Goal: Task Accomplishment & Management: Manage account settings

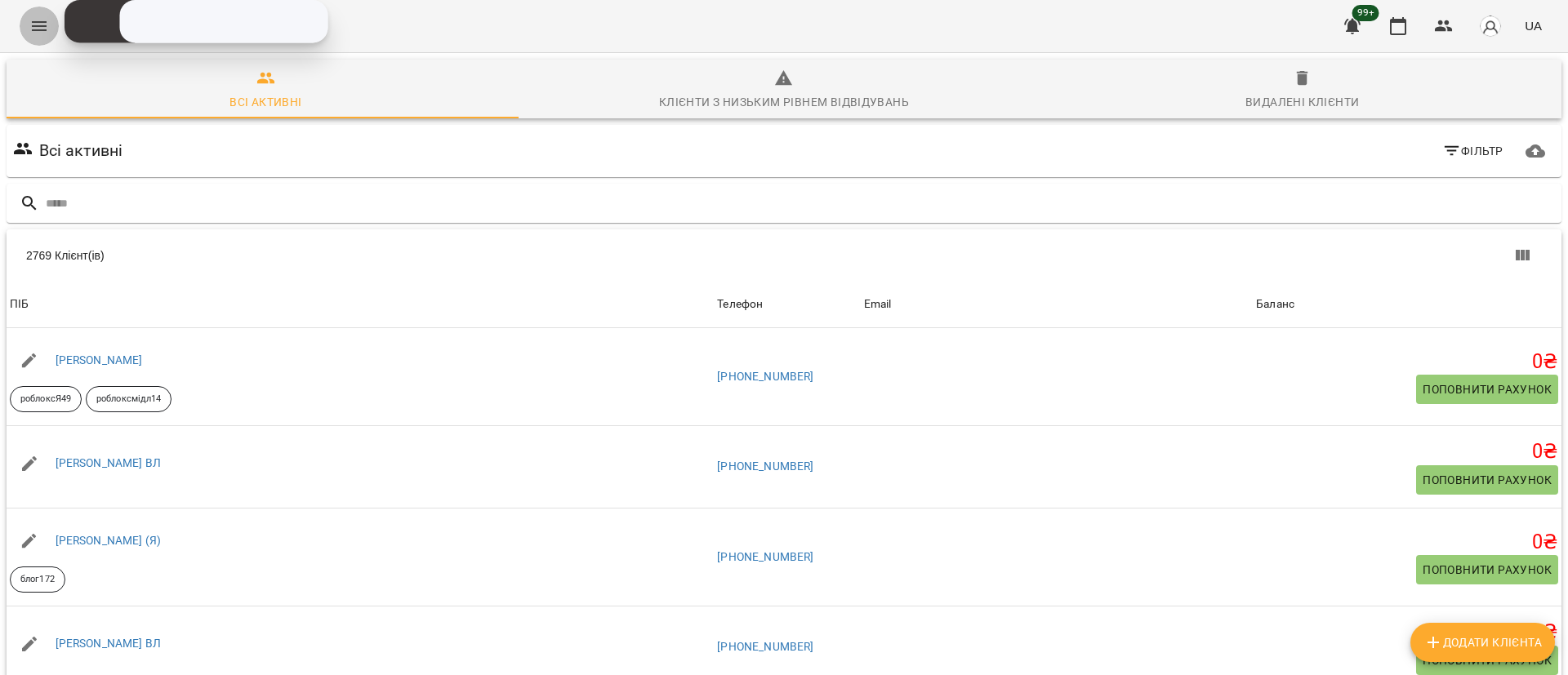
click at [39, 31] on icon "Menu" at bounding box center [39, 26] width 20 height 20
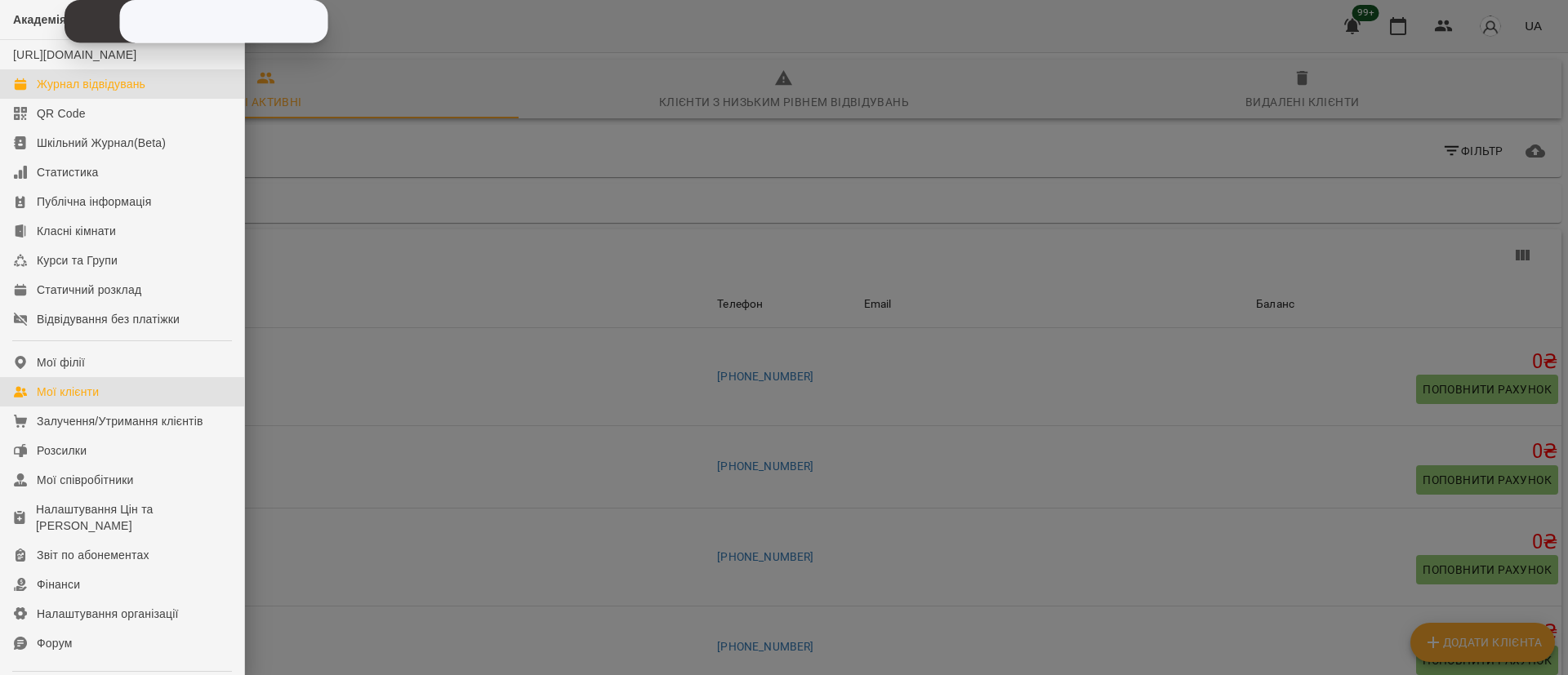
click at [81, 92] on div "Журнал відвідувань" at bounding box center [91, 84] width 108 height 16
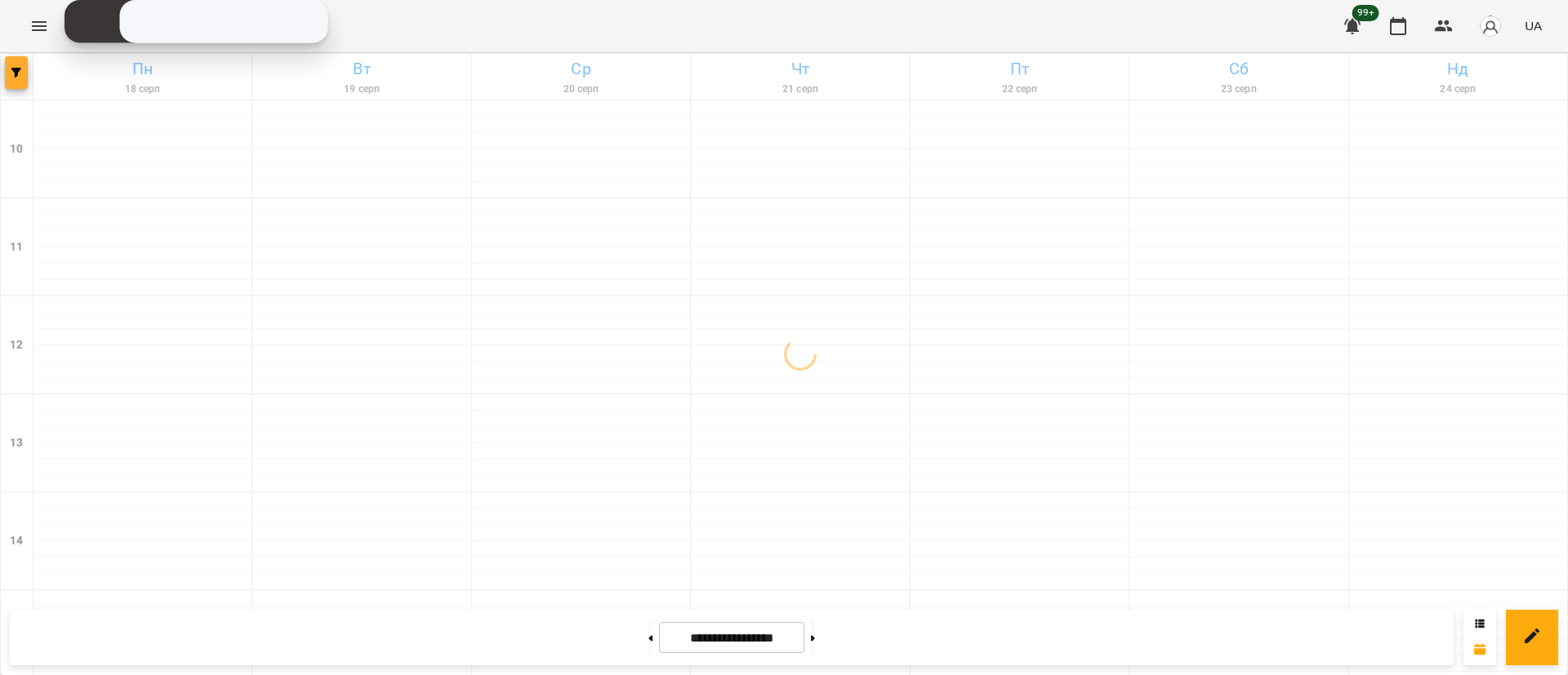
click at [8, 74] on span "button" at bounding box center [16, 72] width 23 height 9
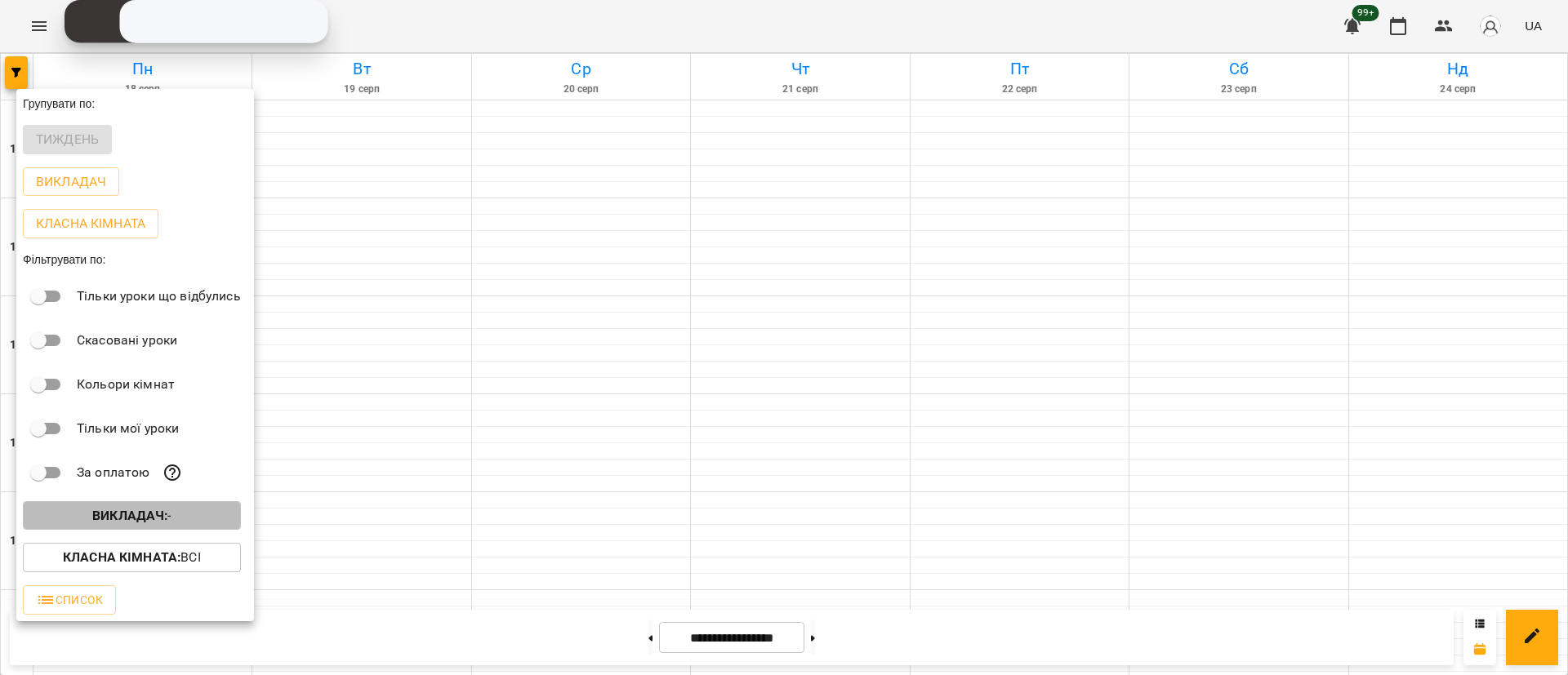
click at [128, 515] on b "Викладач :" at bounding box center [129, 516] width 75 height 15
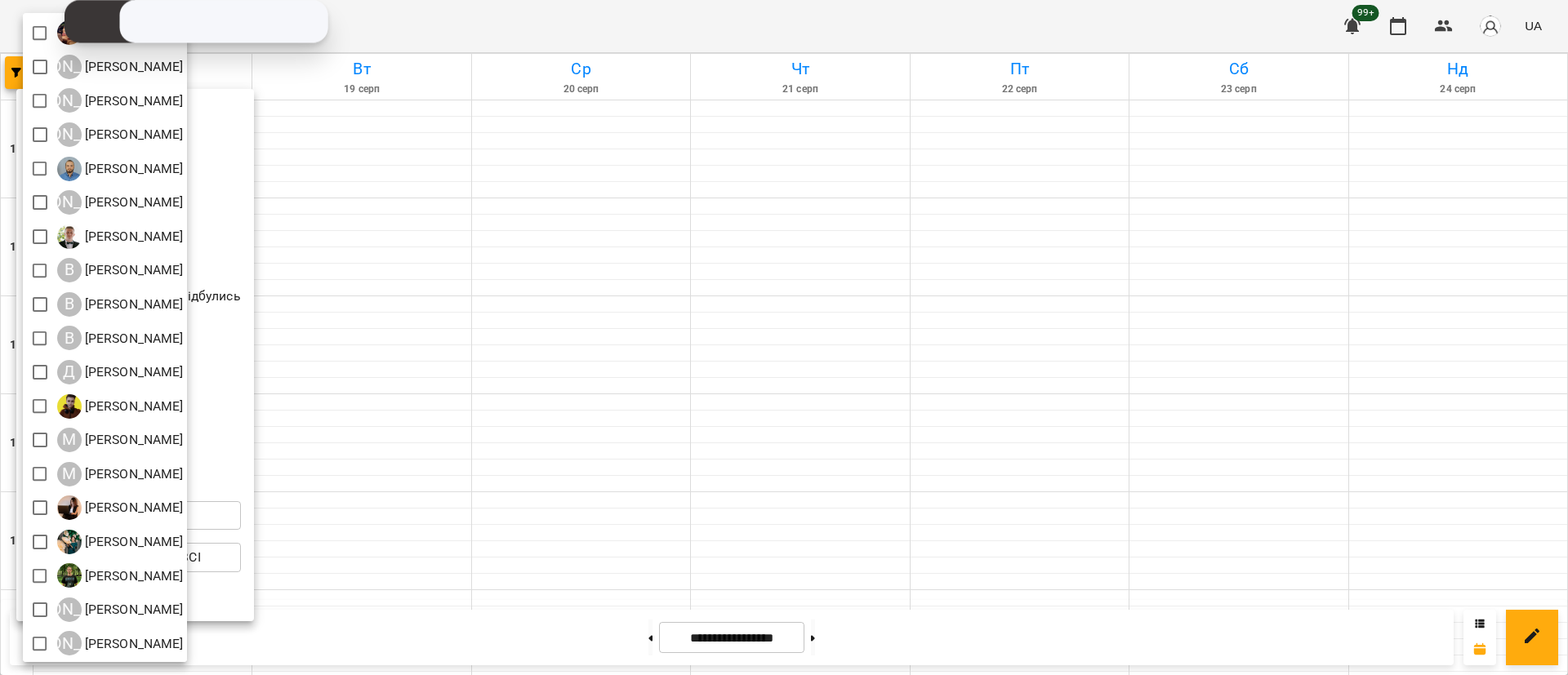
scroll to position [33, 0]
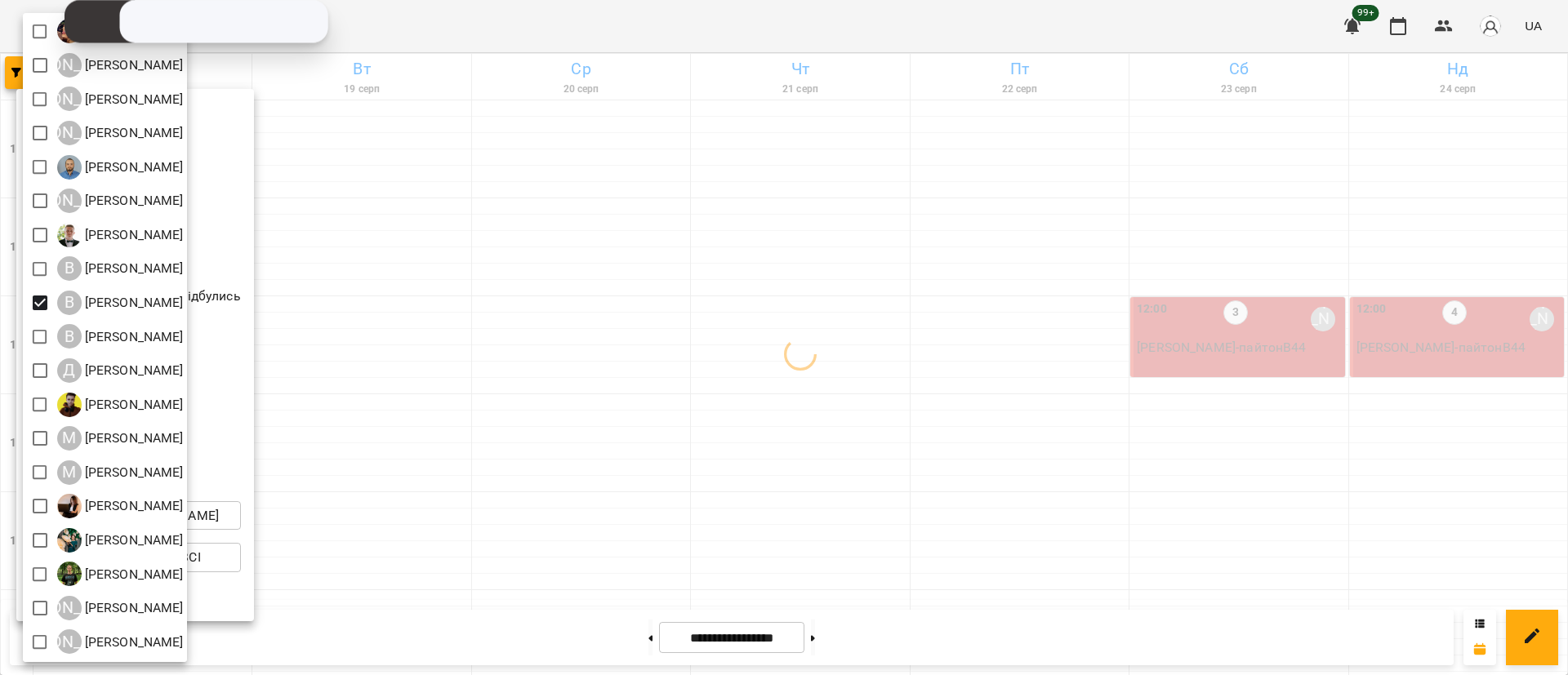
click at [471, 361] on div at bounding box center [784, 338] width 1568 height 675
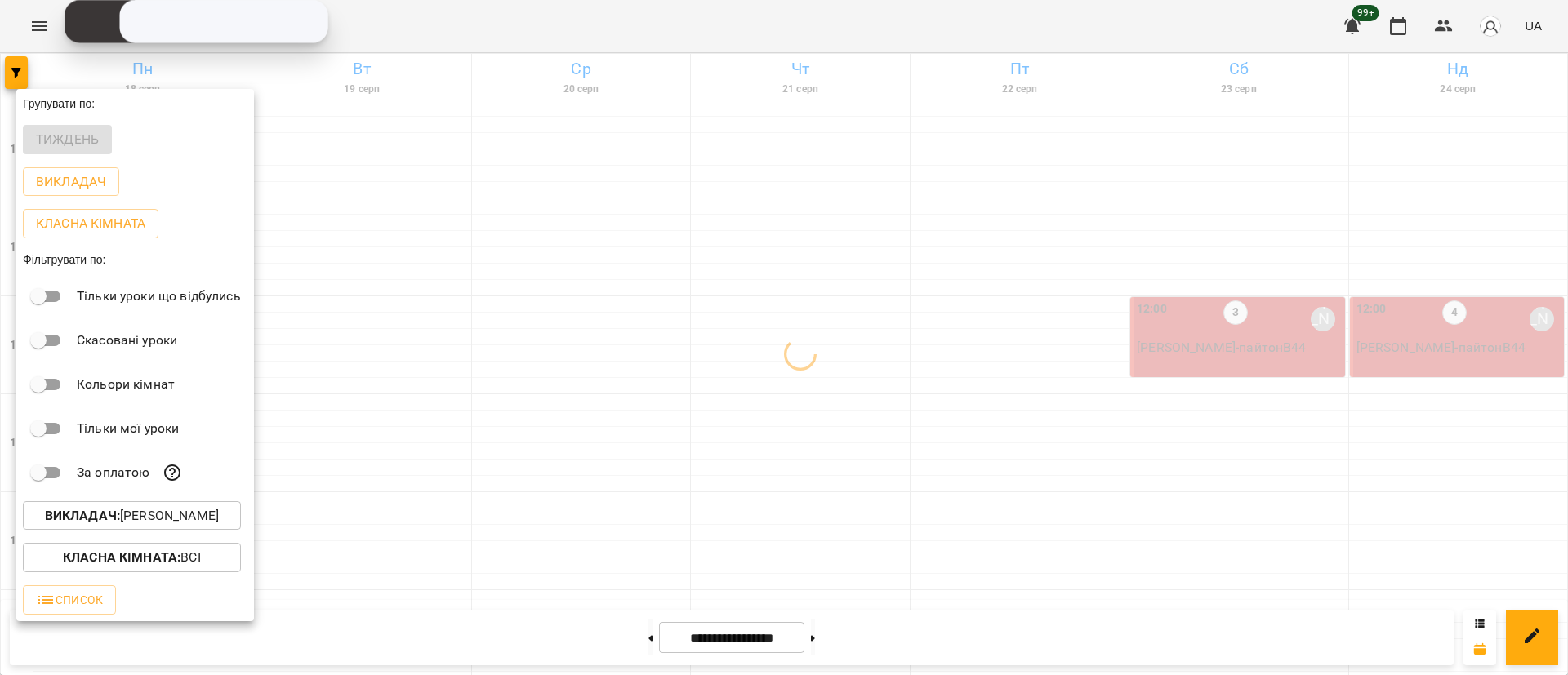
click at [471, 361] on div at bounding box center [784, 338] width 1568 height 675
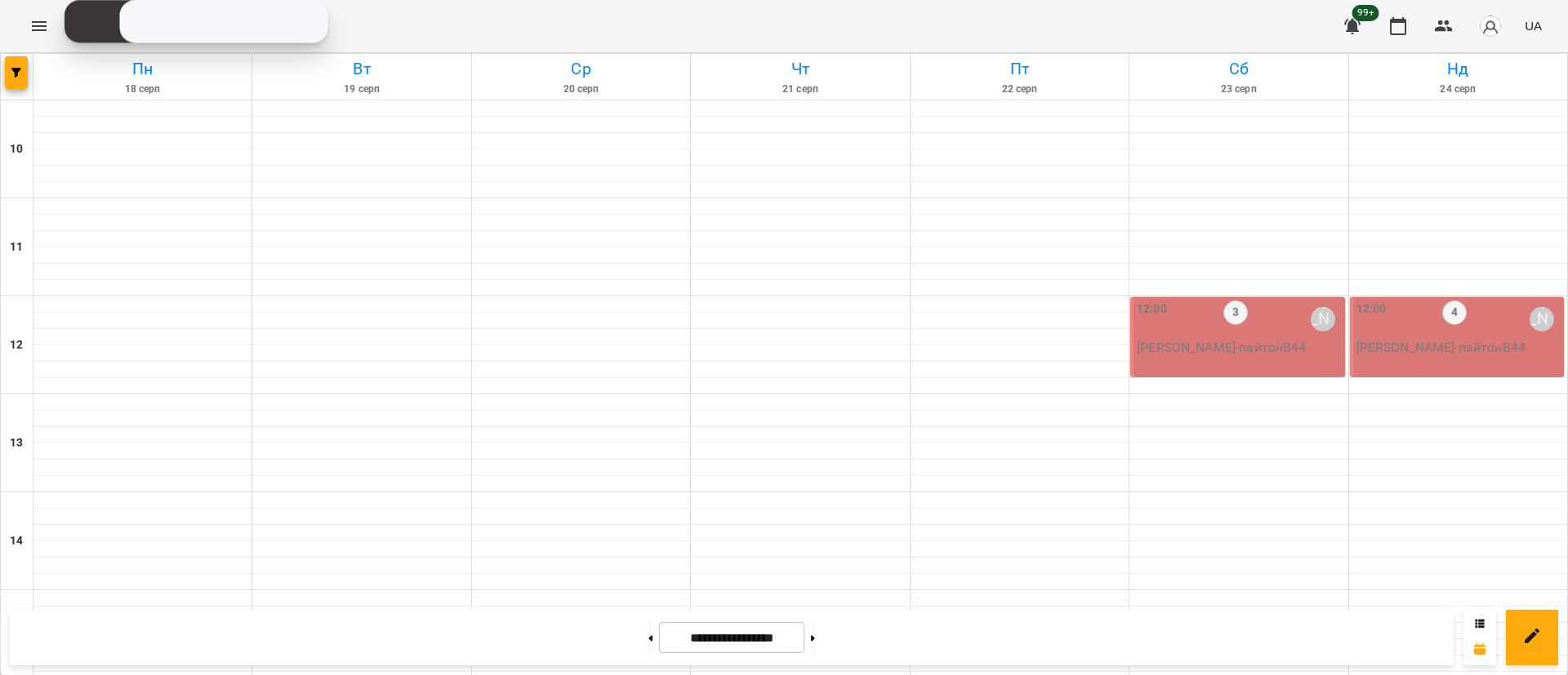
scroll to position [490, 0]
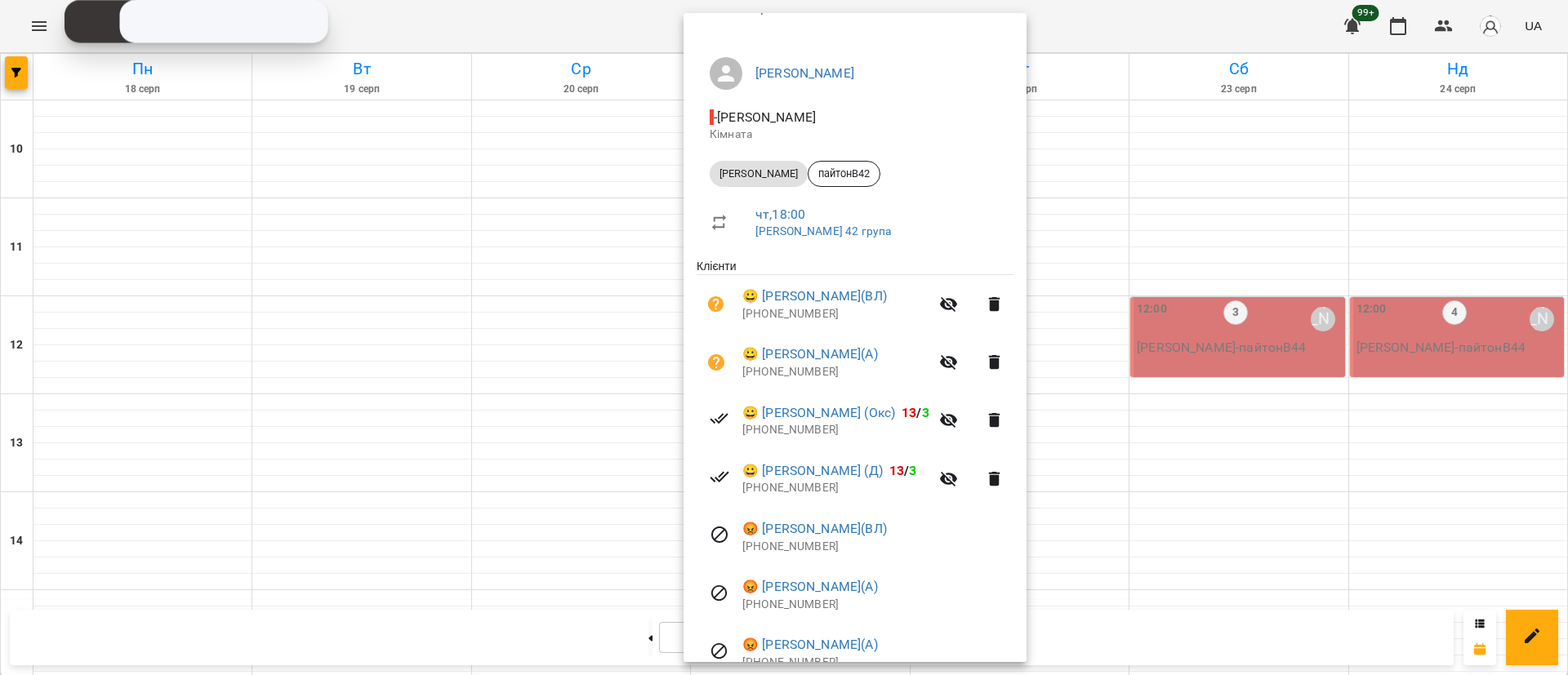
scroll to position [245, 0]
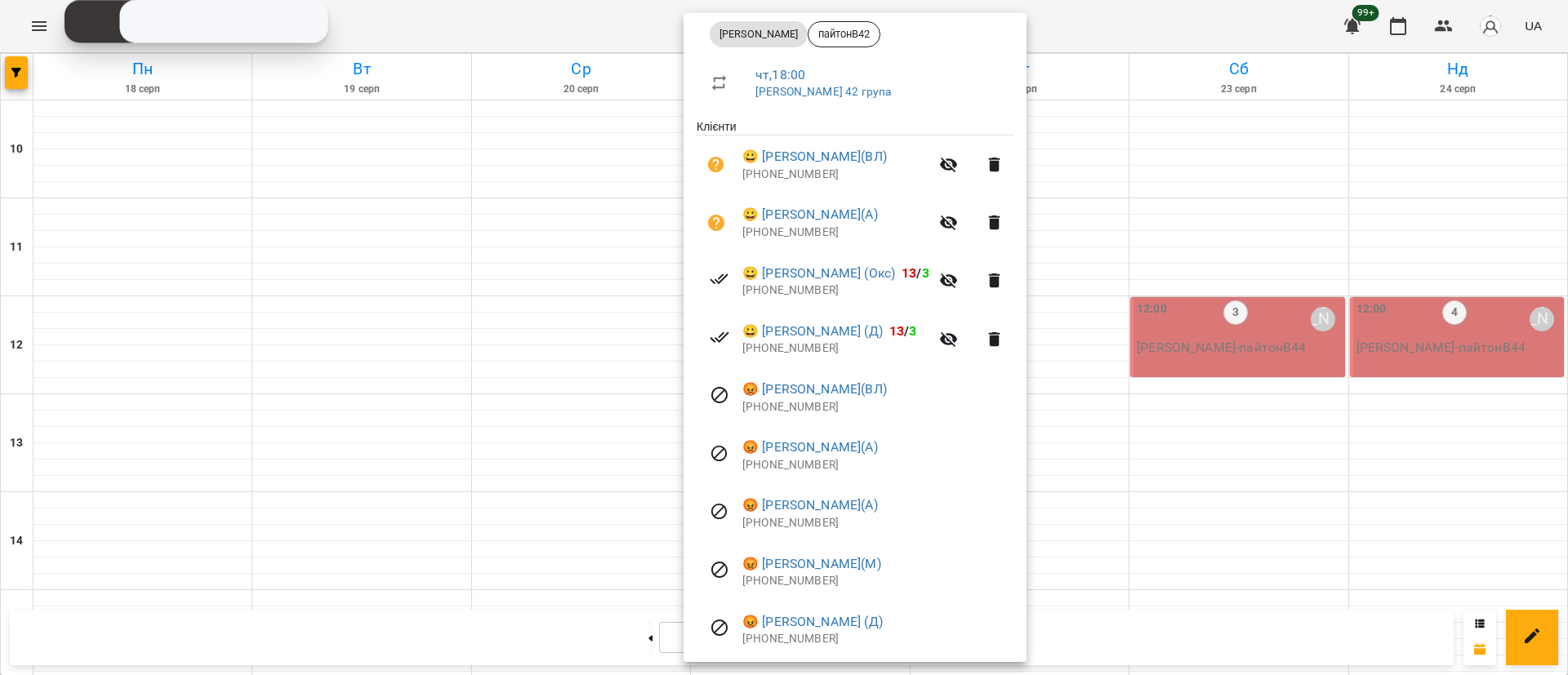
click at [390, 455] on div at bounding box center [784, 338] width 1568 height 675
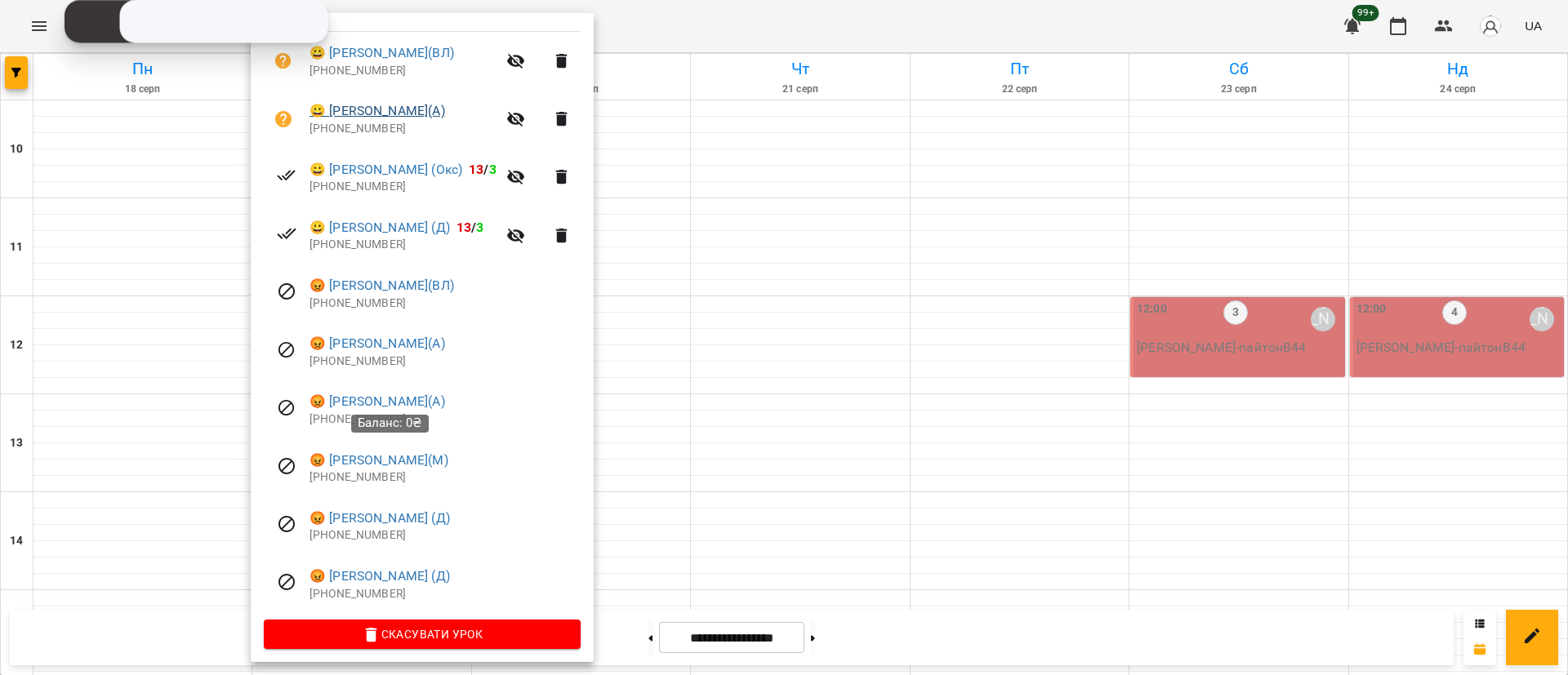
scroll to position [357, 0]
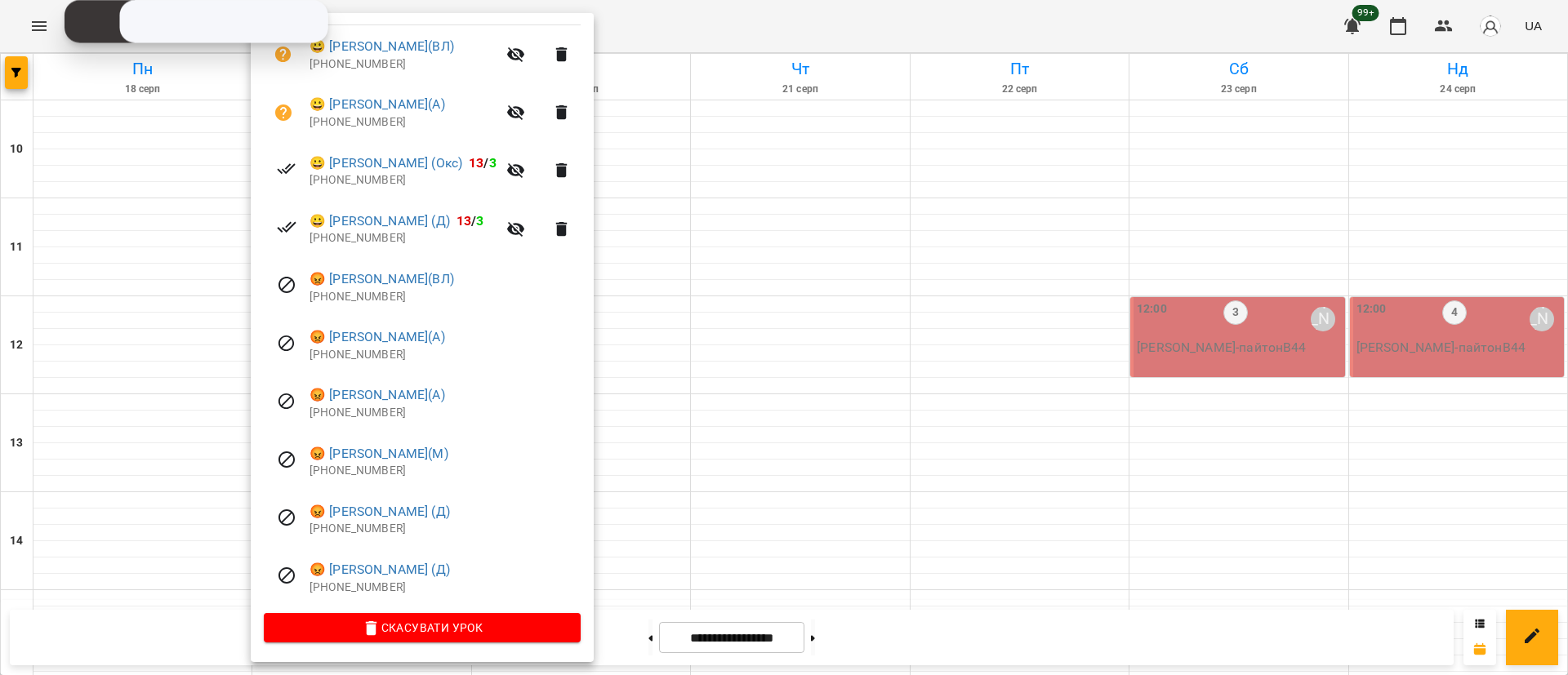
click at [617, 366] on div at bounding box center [784, 338] width 1568 height 675
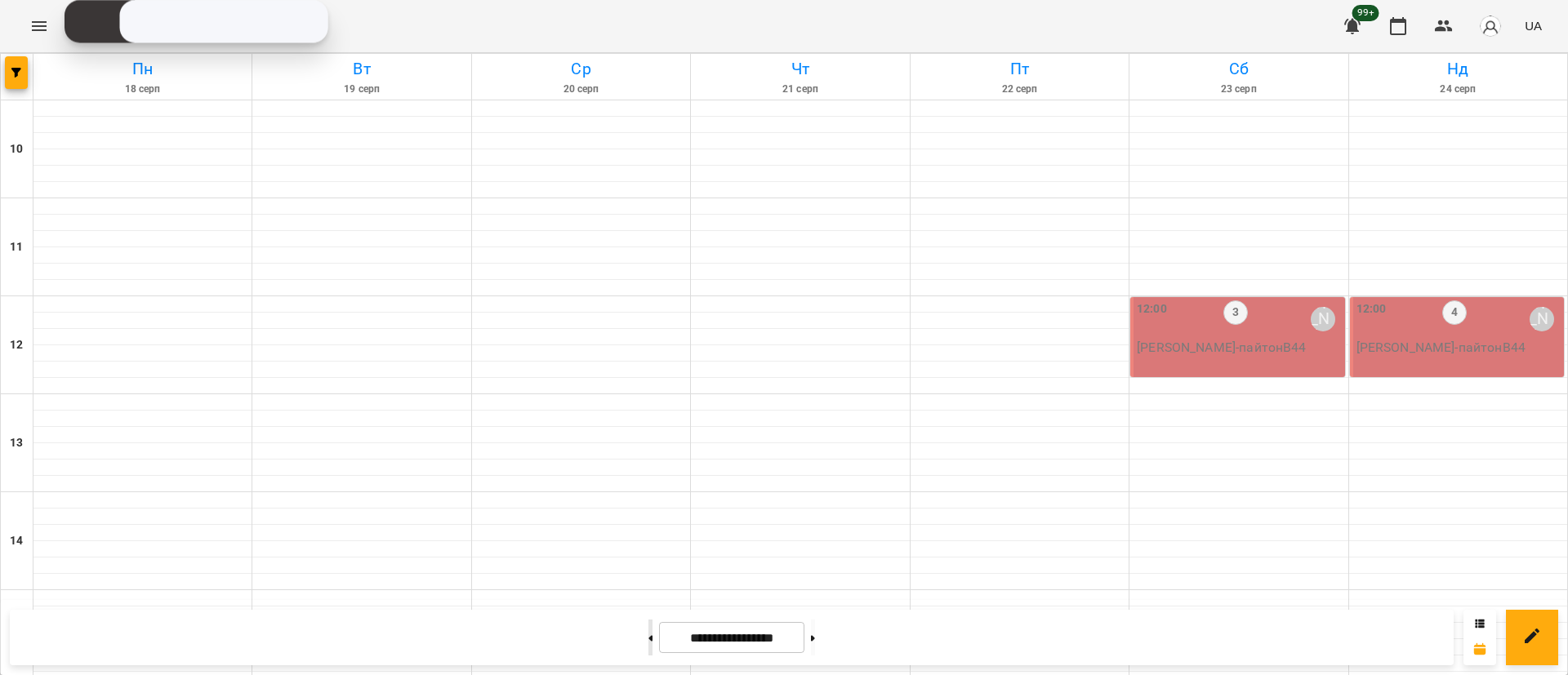
click at [648, 631] on button at bounding box center [650, 638] width 4 height 36
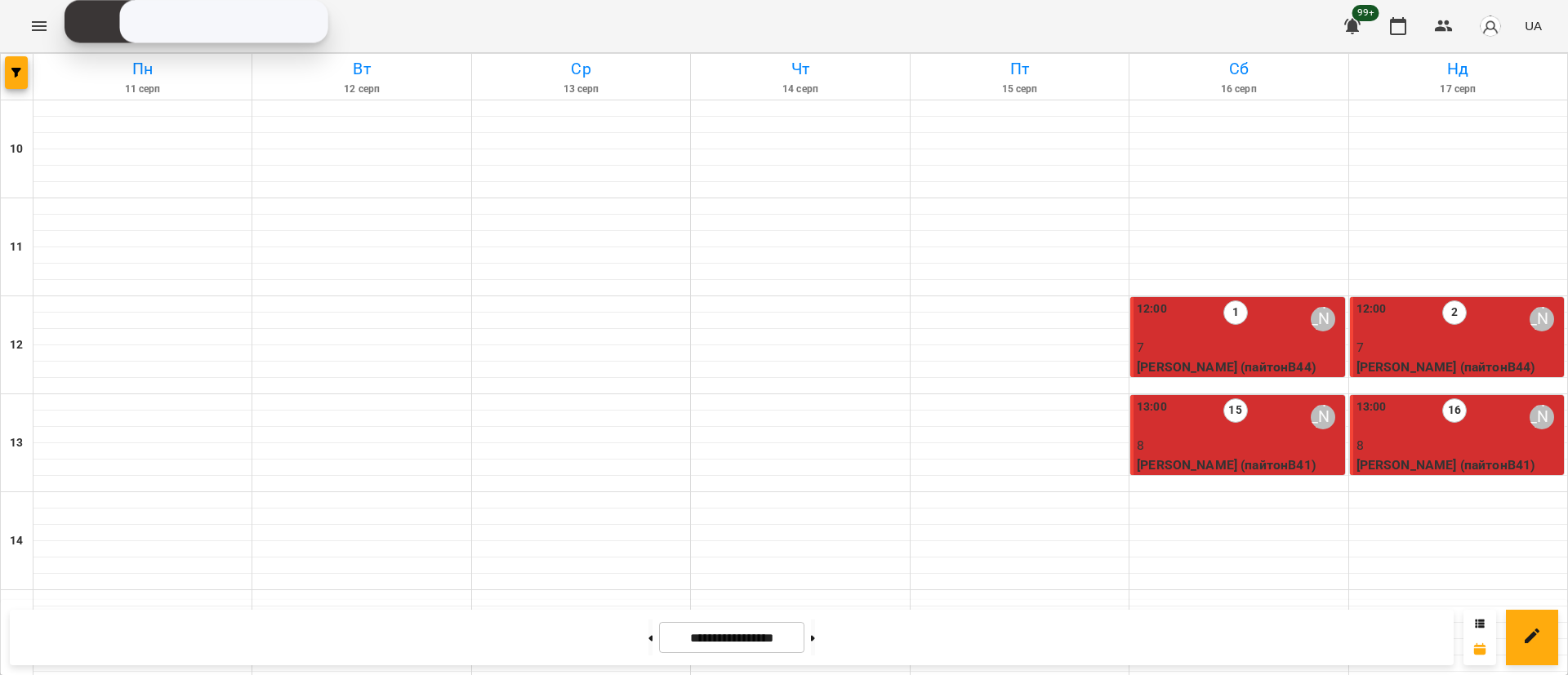
scroll to position [612, 0]
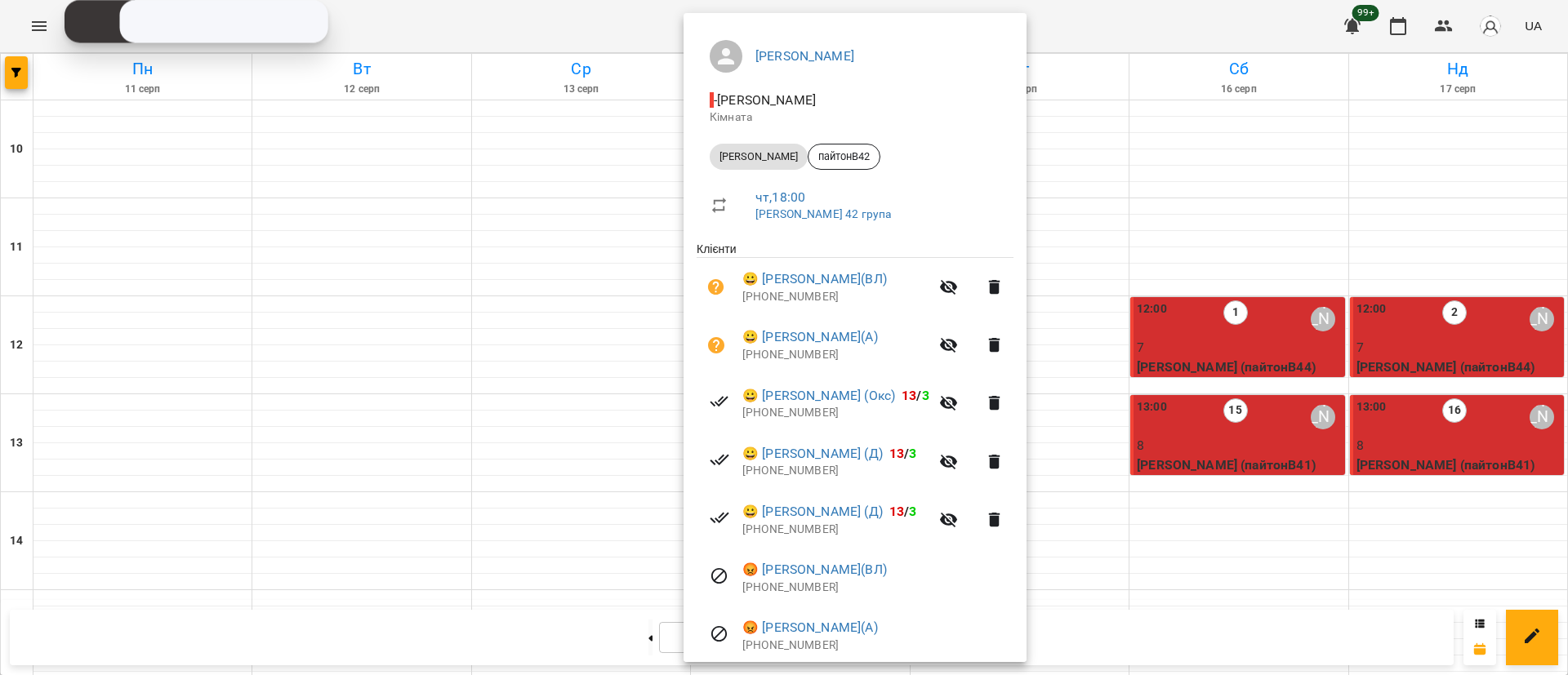
scroll to position [245, 0]
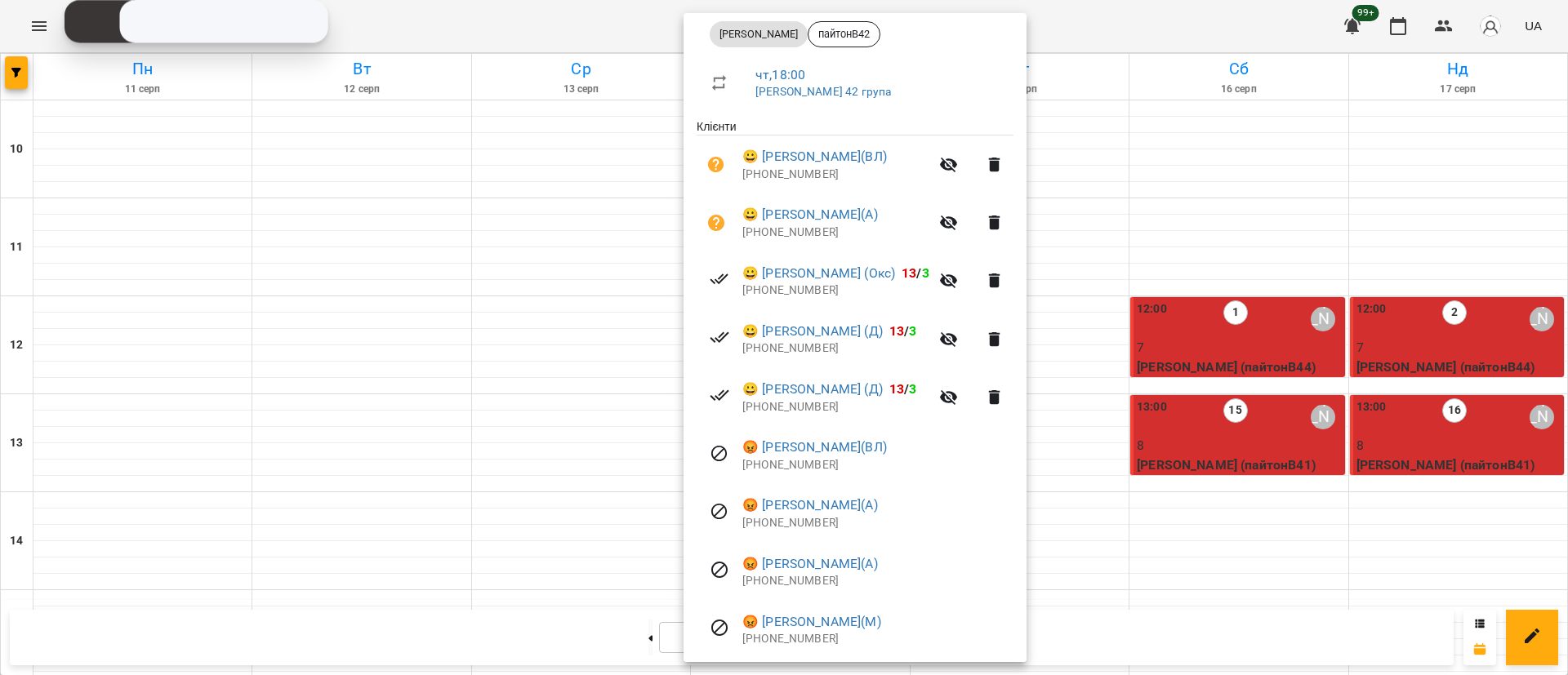
click at [394, 331] on div at bounding box center [784, 338] width 1568 height 675
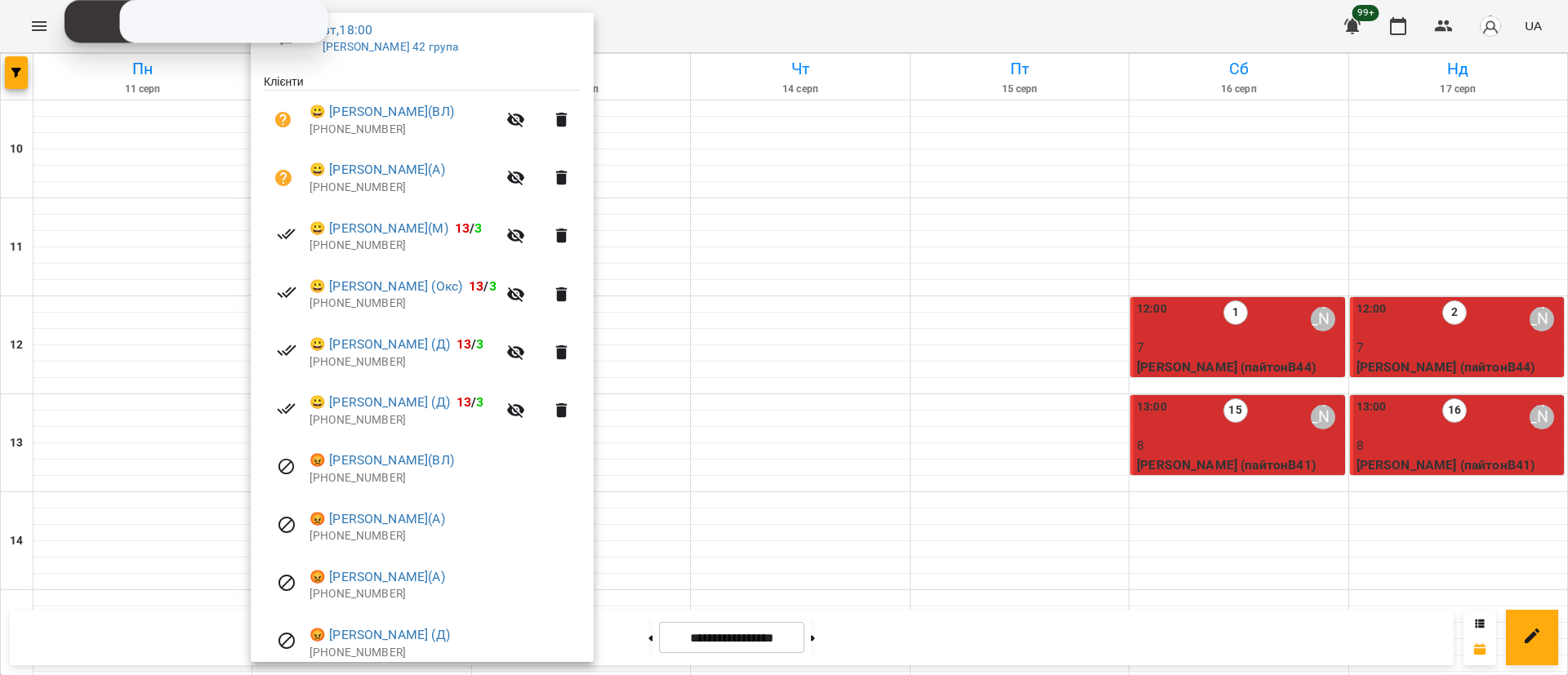
scroll to position [357, 0]
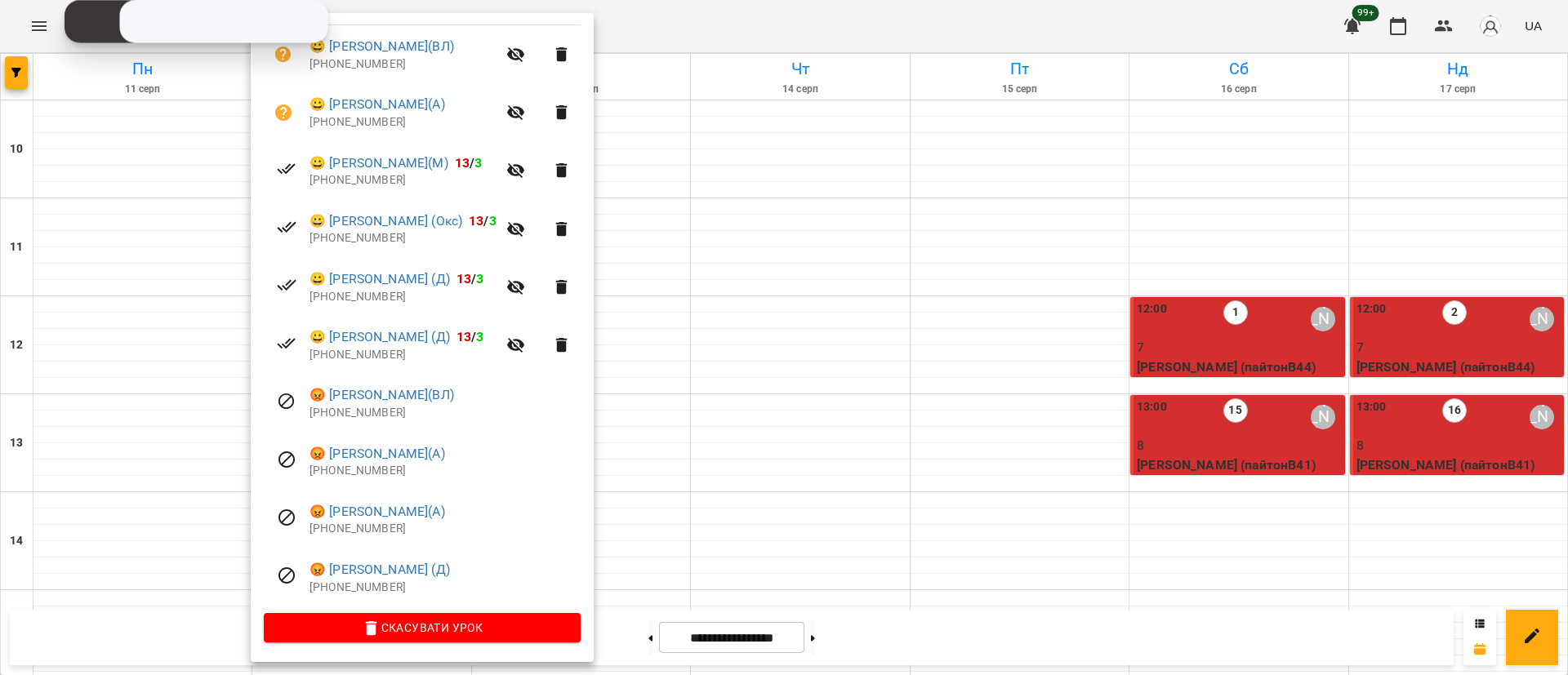
click at [651, 366] on div at bounding box center [784, 338] width 1568 height 675
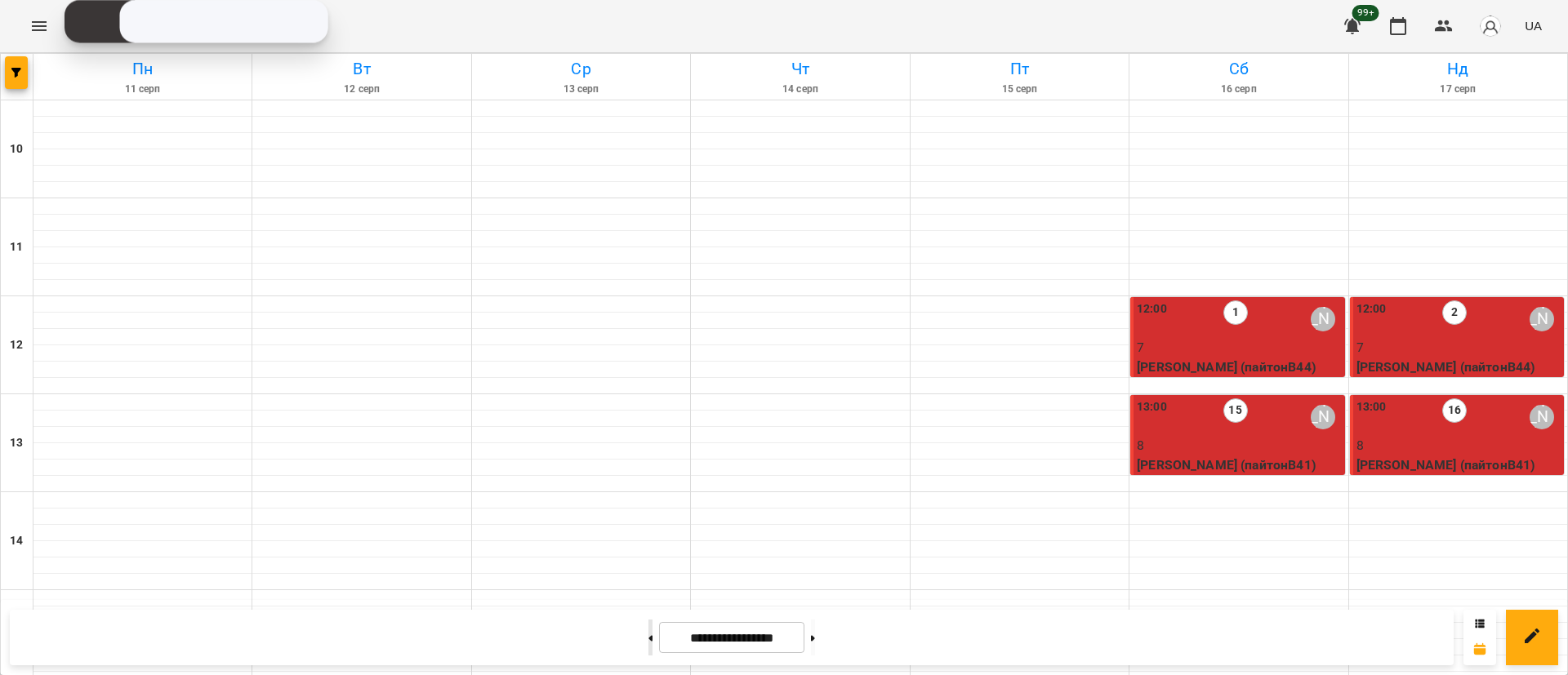
click at [648, 631] on button at bounding box center [650, 638] width 4 height 36
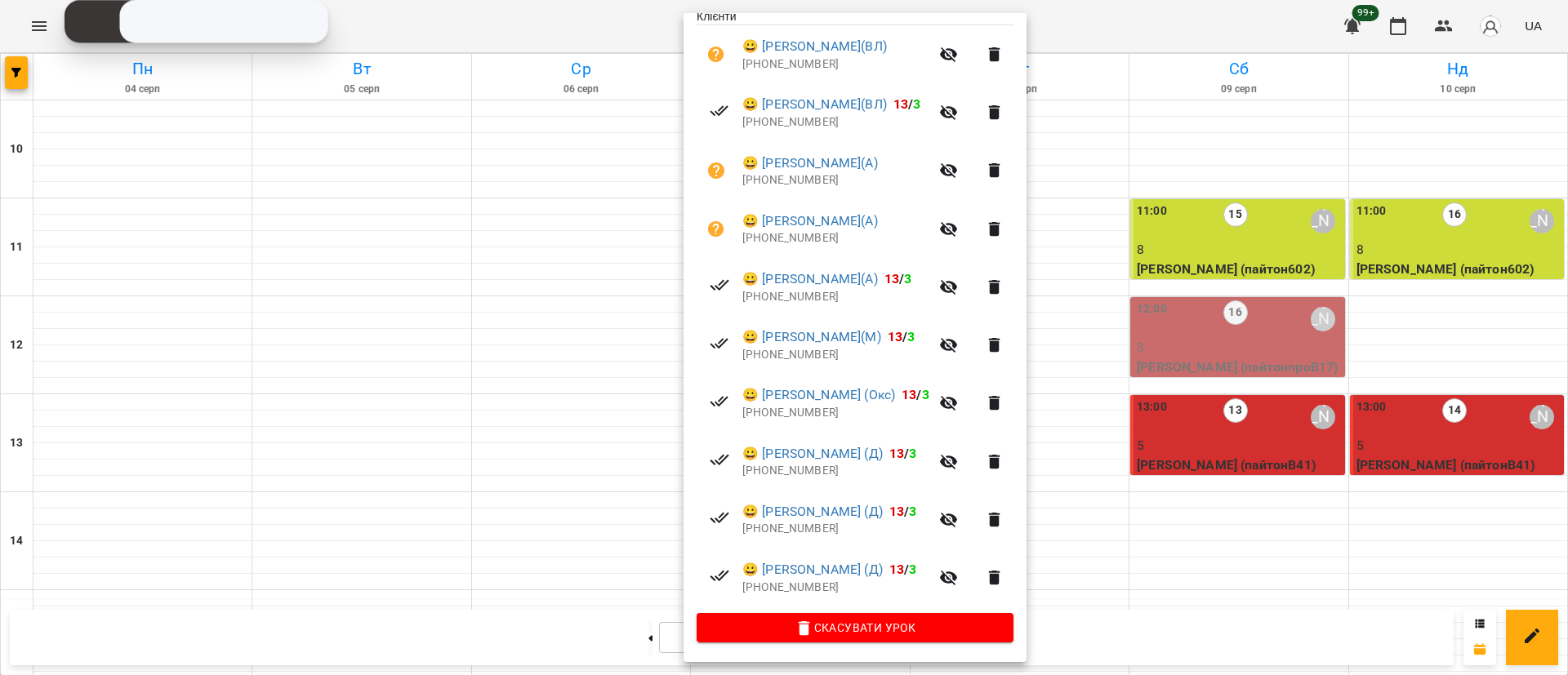
click at [376, 344] on div at bounding box center [784, 338] width 1568 height 675
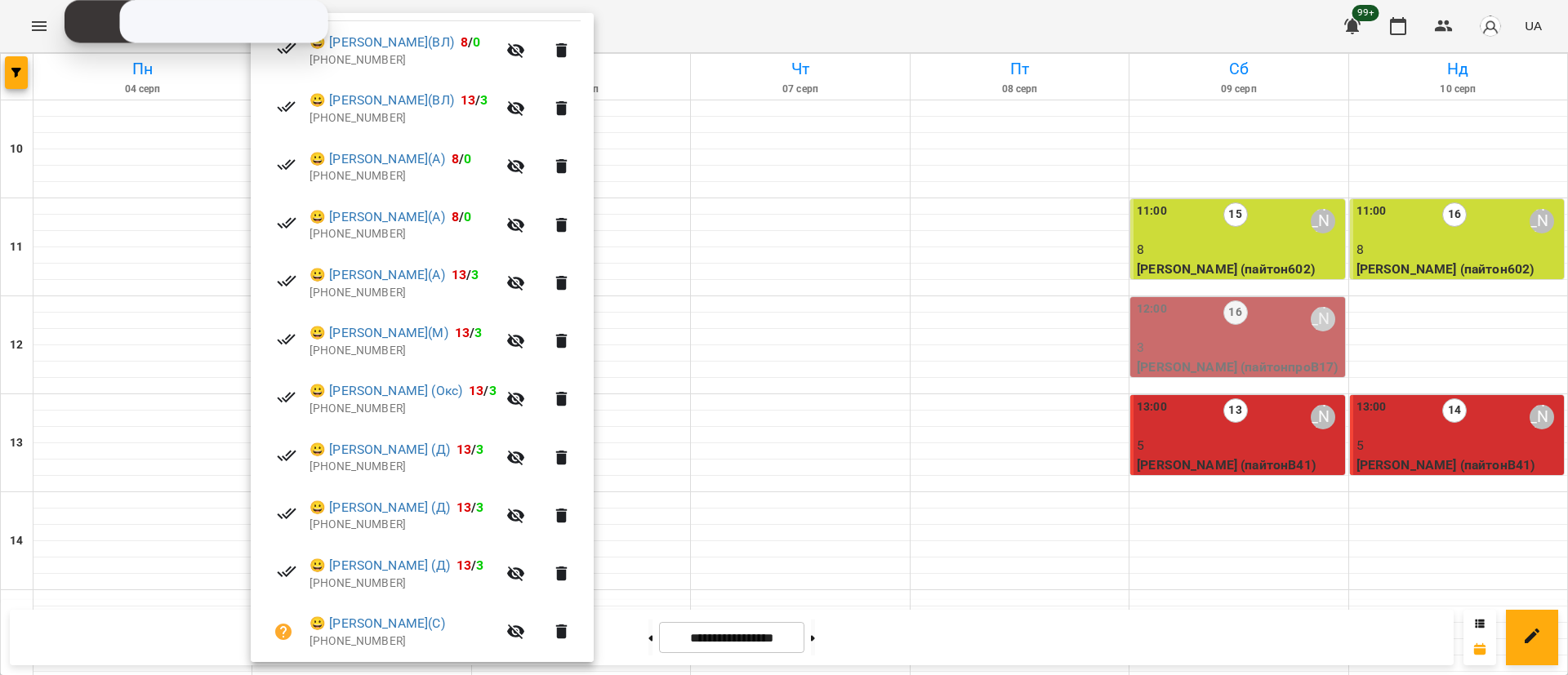
scroll to position [368, 0]
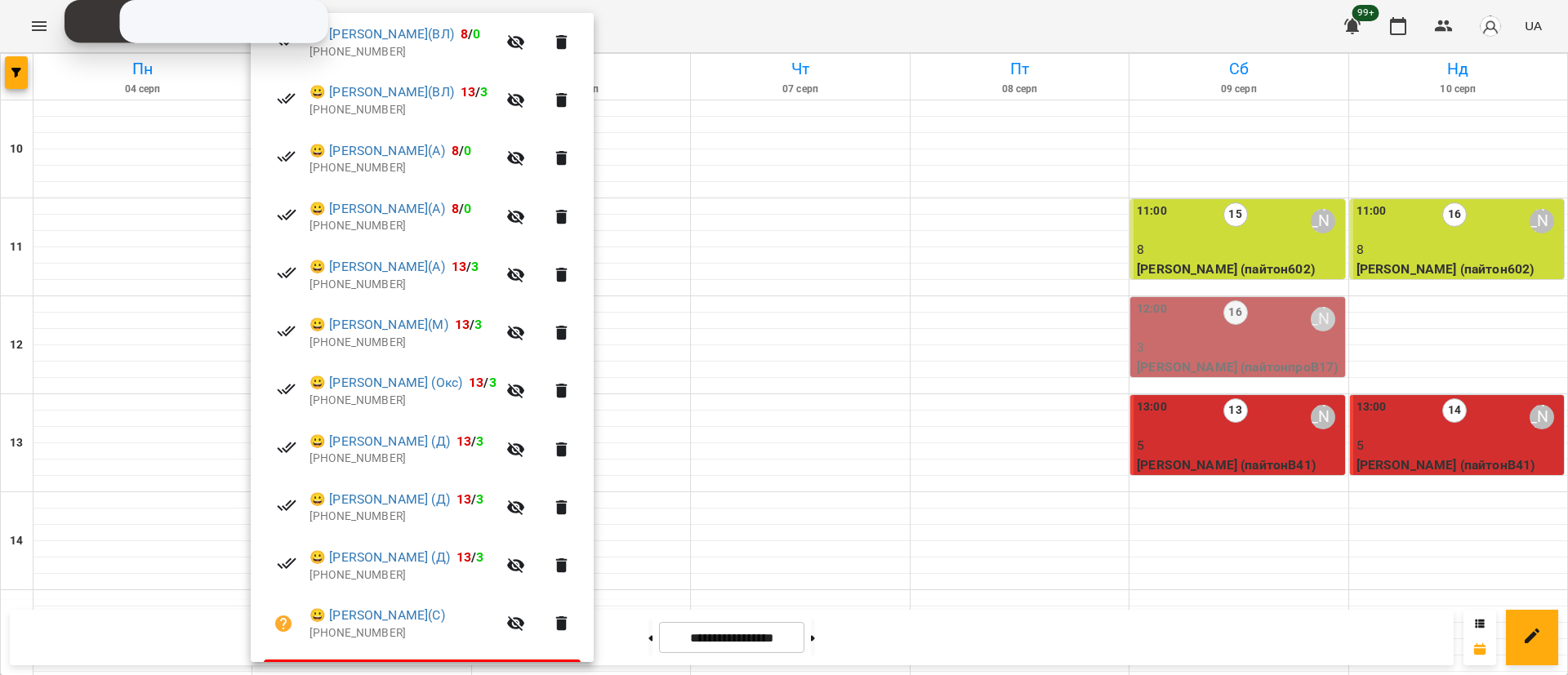
click at [13, 84] on div at bounding box center [784, 338] width 1568 height 675
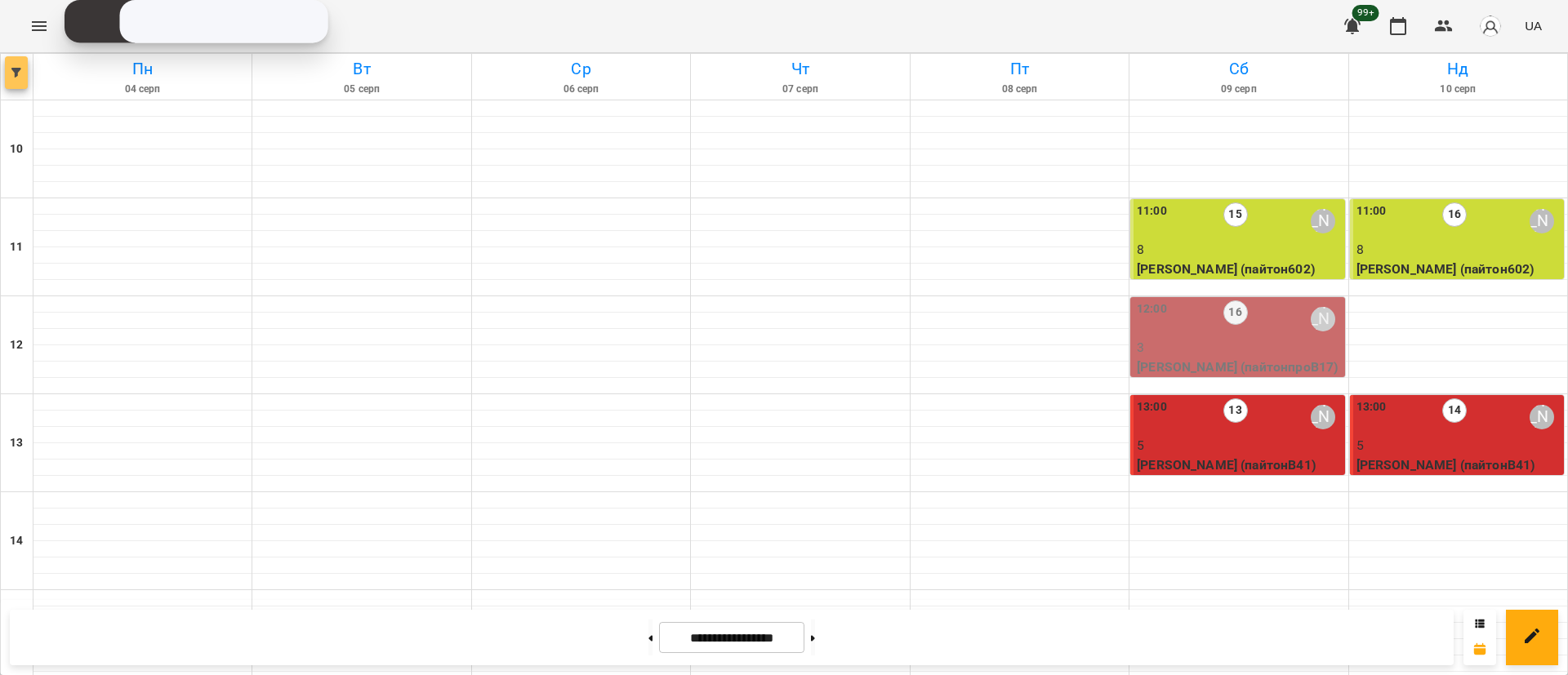
click at [13, 84] on button "button" at bounding box center [16, 72] width 23 height 33
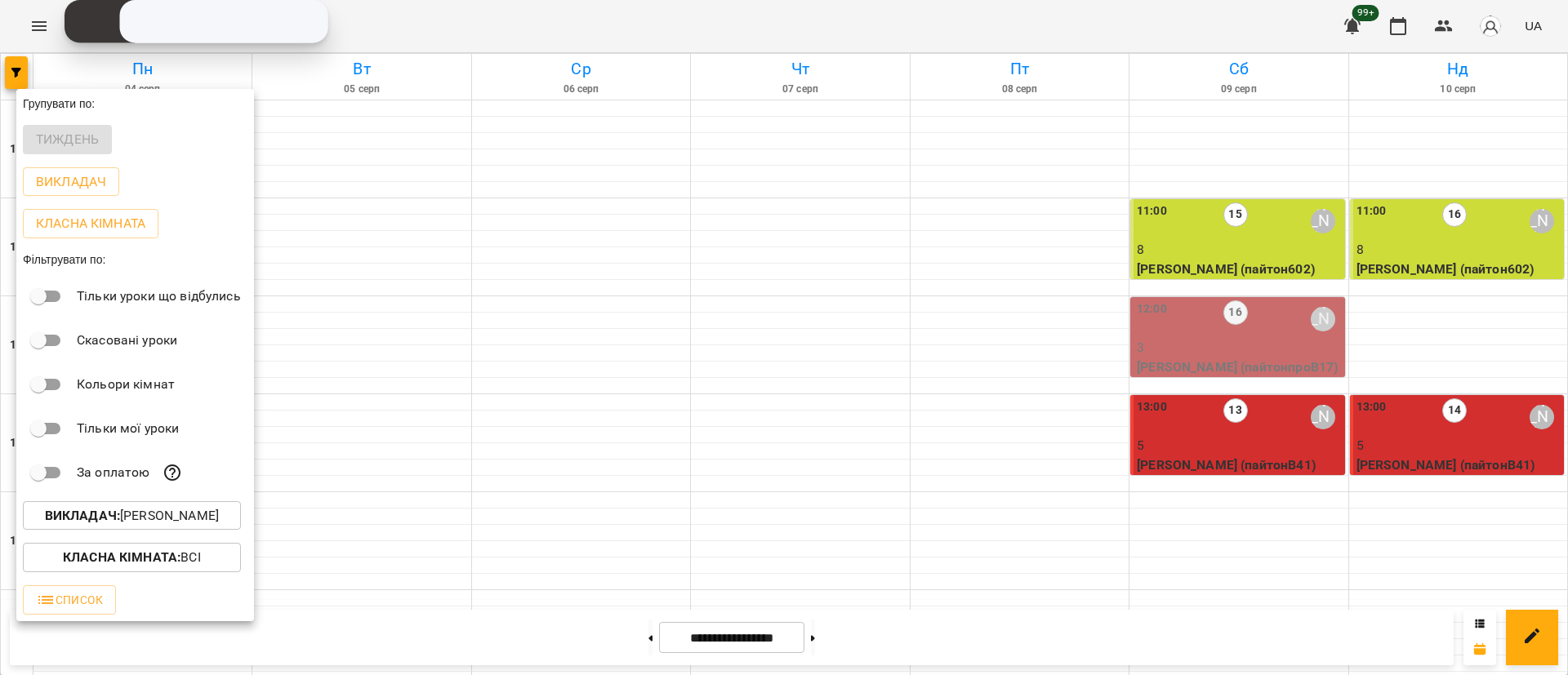
click at [183, 524] on p "Викладач : [PERSON_NAME]" at bounding box center [132, 516] width 174 height 20
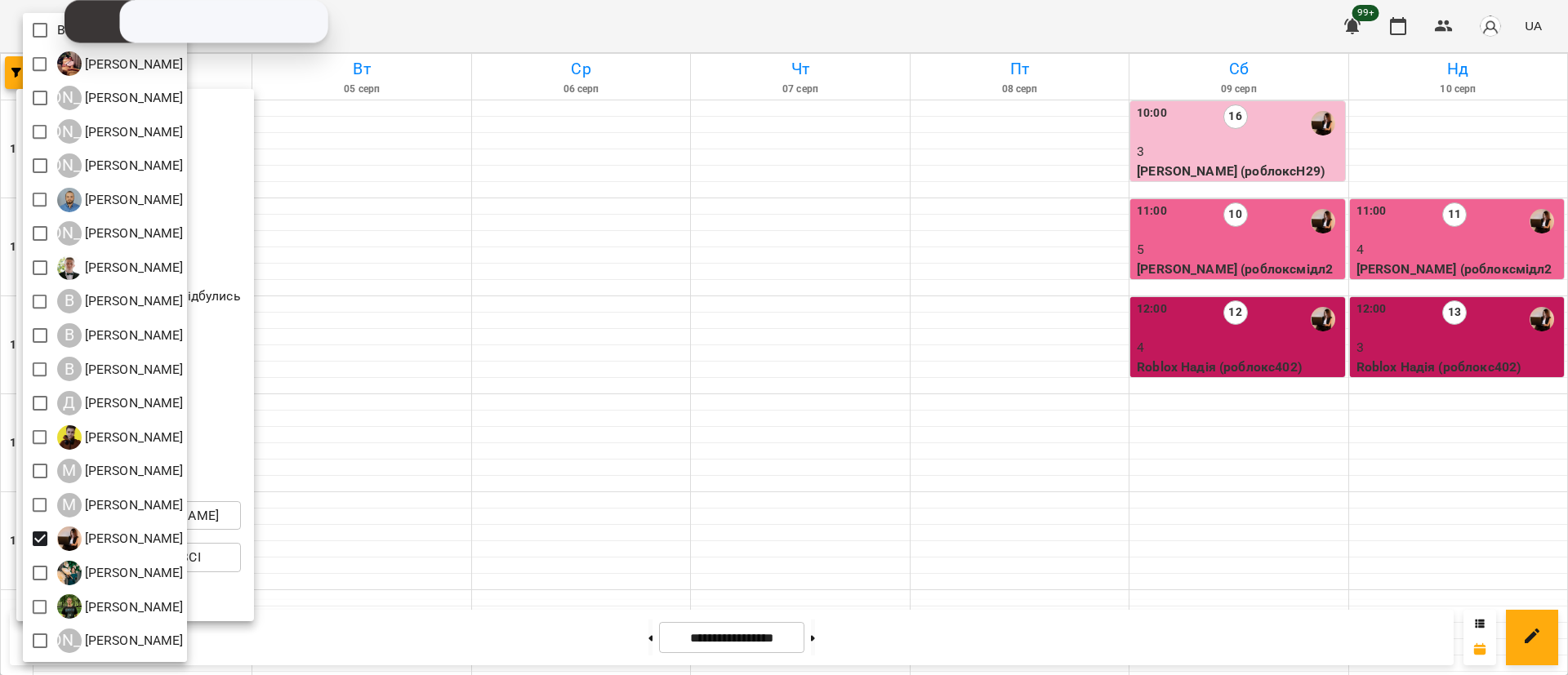
click at [626, 560] on div at bounding box center [784, 338] width 1568 height 675
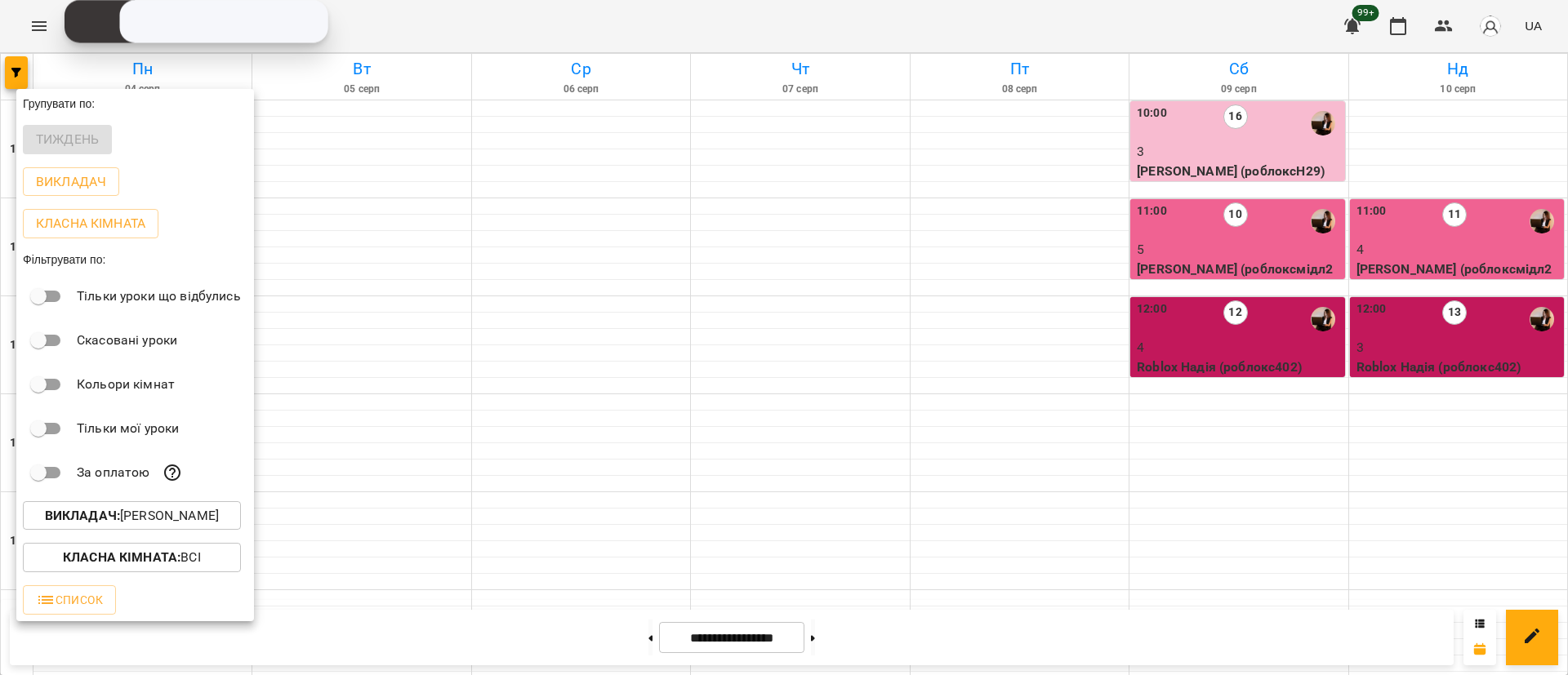
click at [600, 593] on div at bounding box center [784, 338] width 1568 height 675
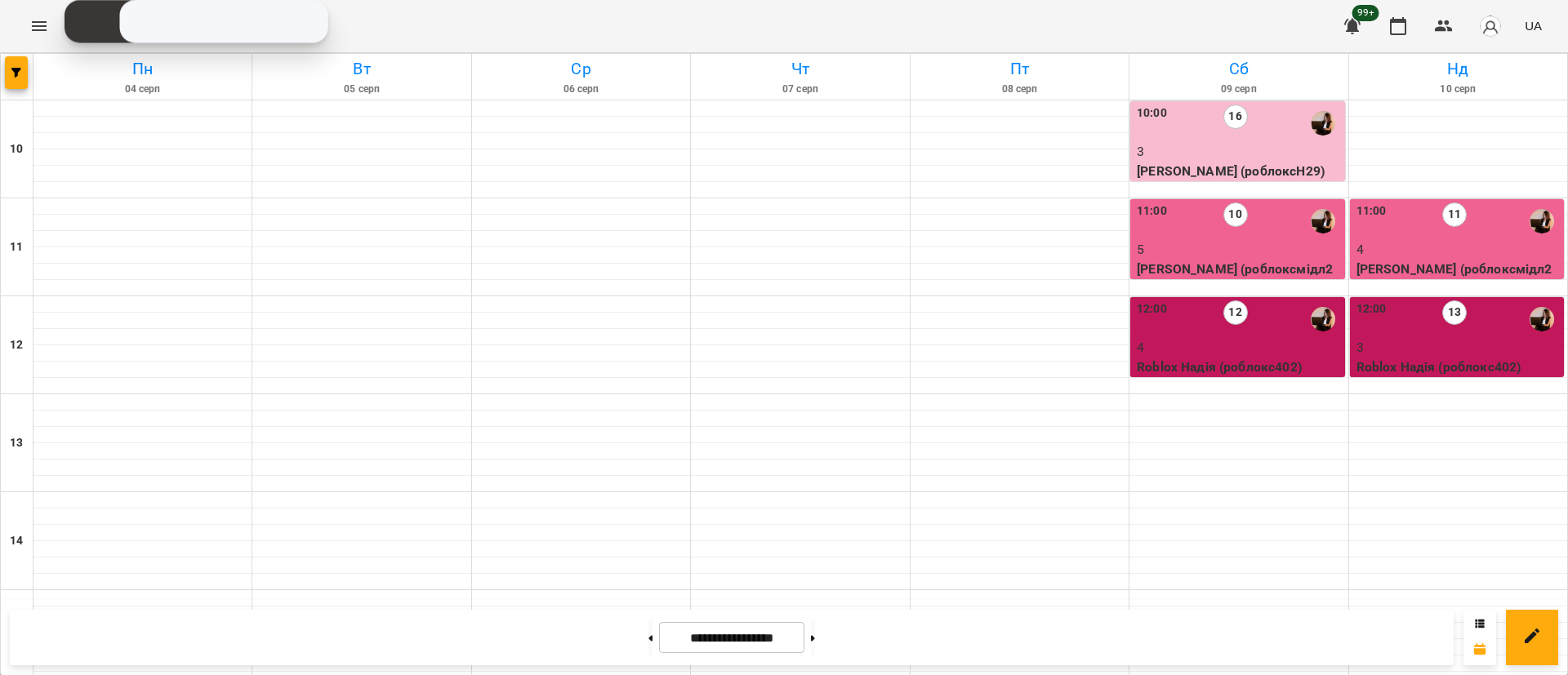
scroll to position [734, 0]
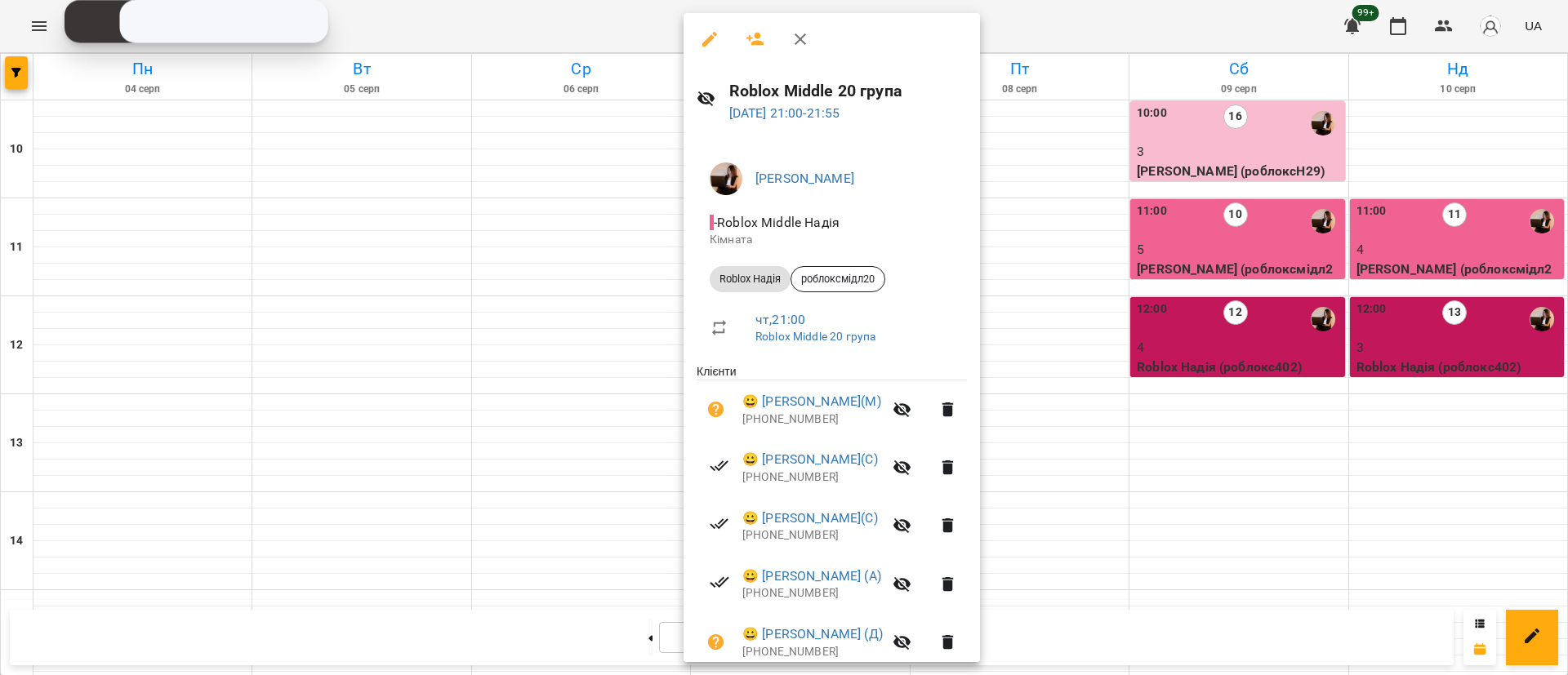
click at [776, 491] on li "😀 [PERSON_NAME](С) [PHONE_NUMBER]" at bounding box center [832, 467] width 270 height 58
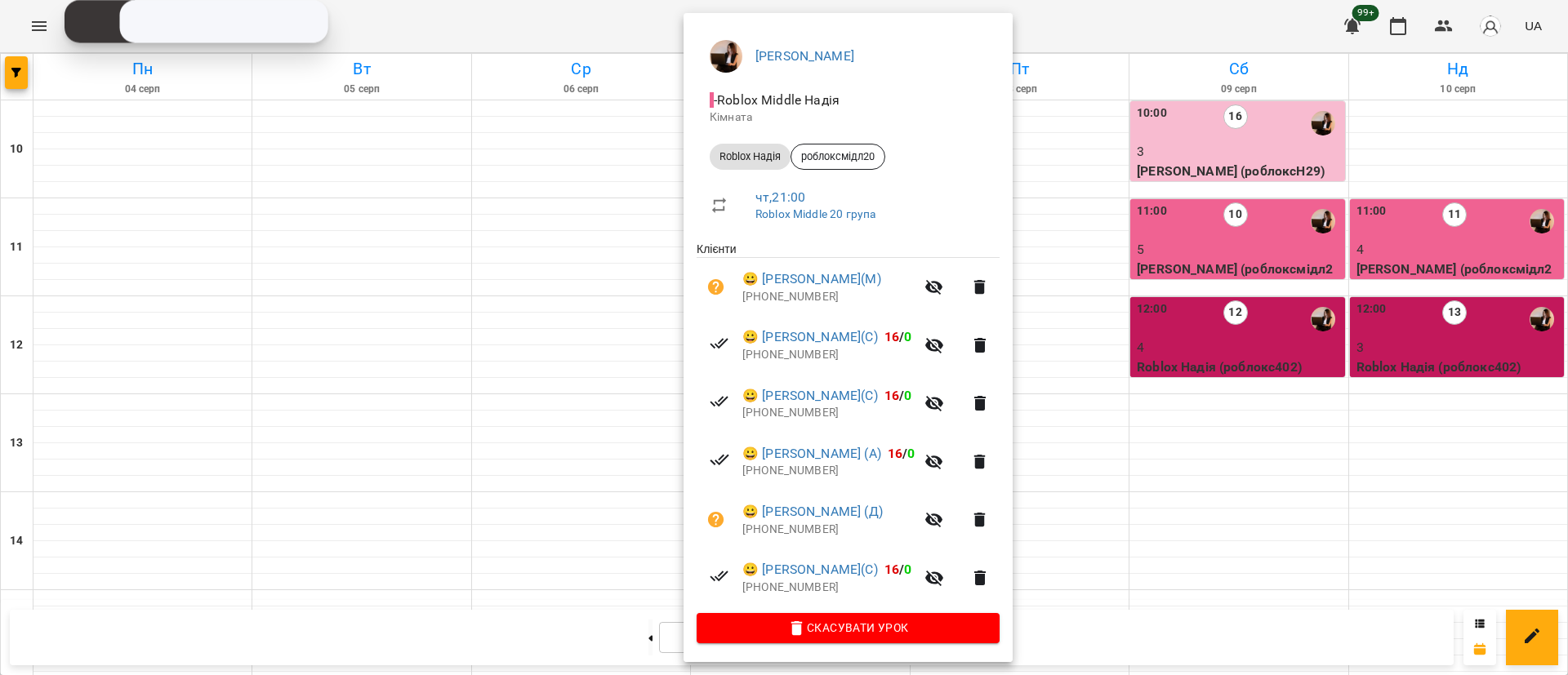
scroll to position [125, 0]
click at [400, 468] on div at bounding box center [784, 338] width 1568 height 675
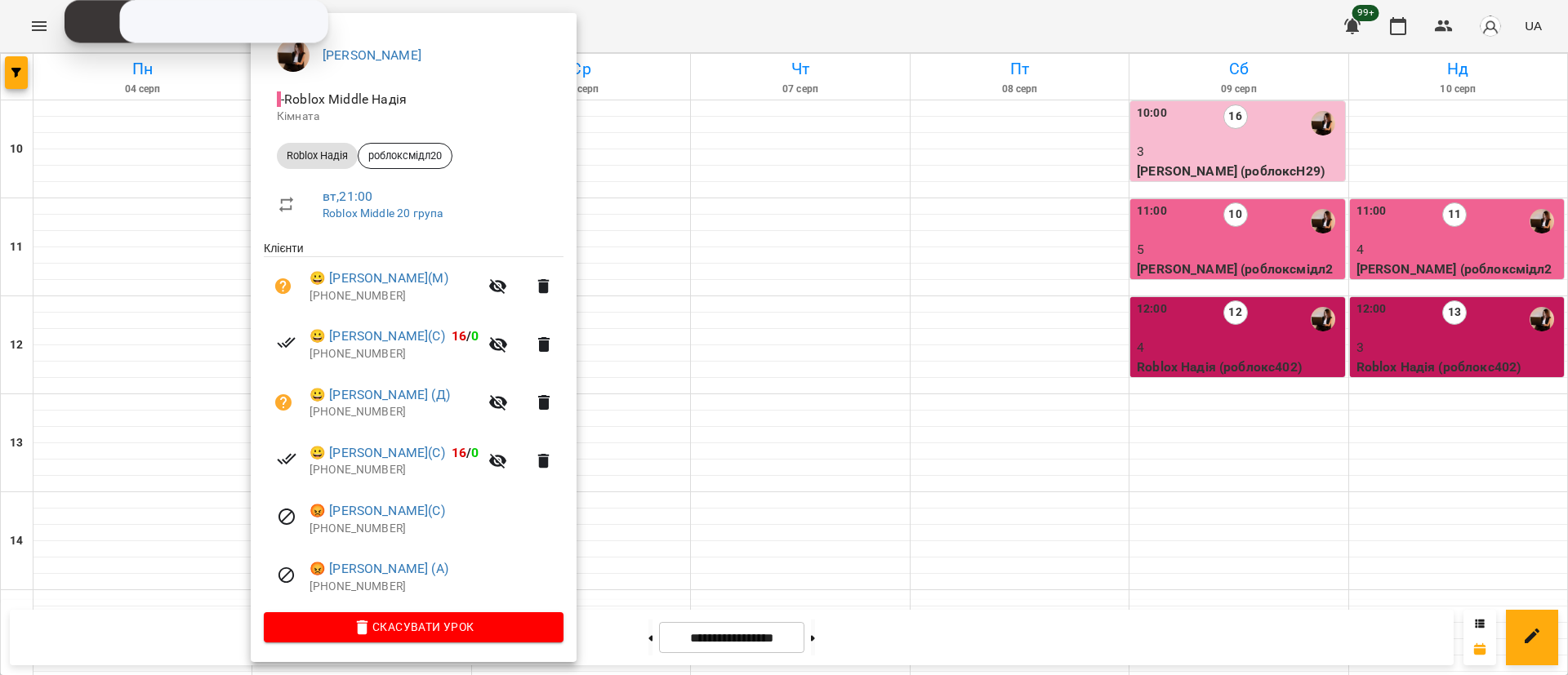
click at [836, 631] on div at bounding box center [784, 338] width 1568 height 675
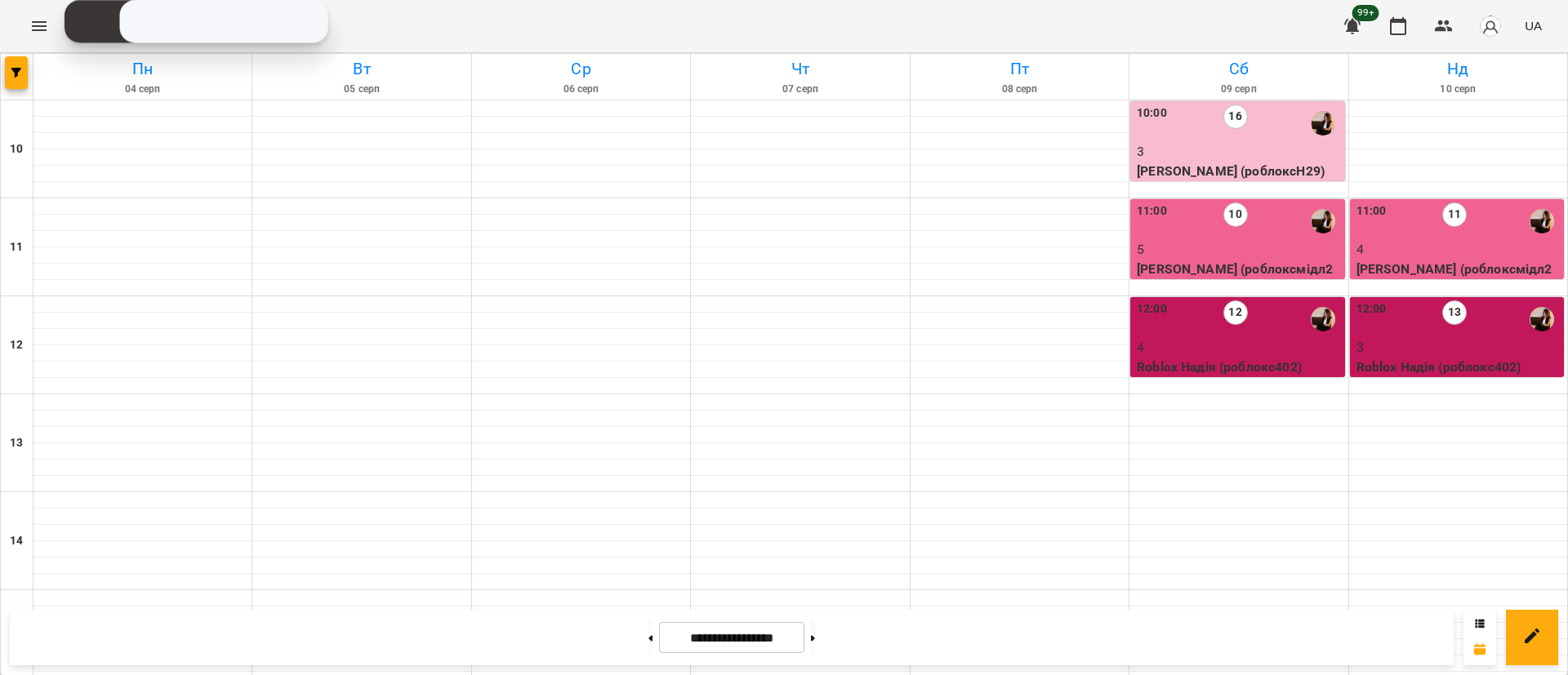
click at [815, 631] on button at bounding box center [813, 638] width 4 height 36
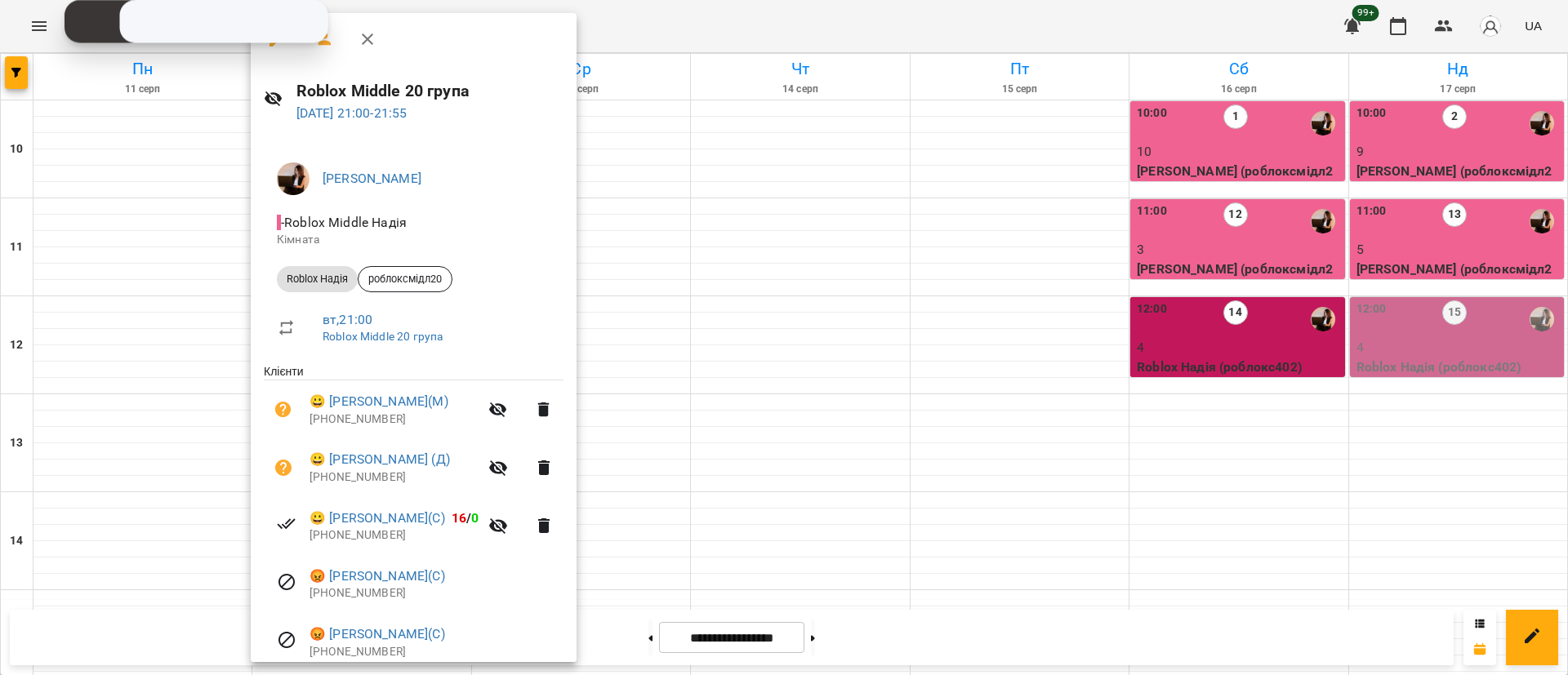
scroll to position [122, 0]
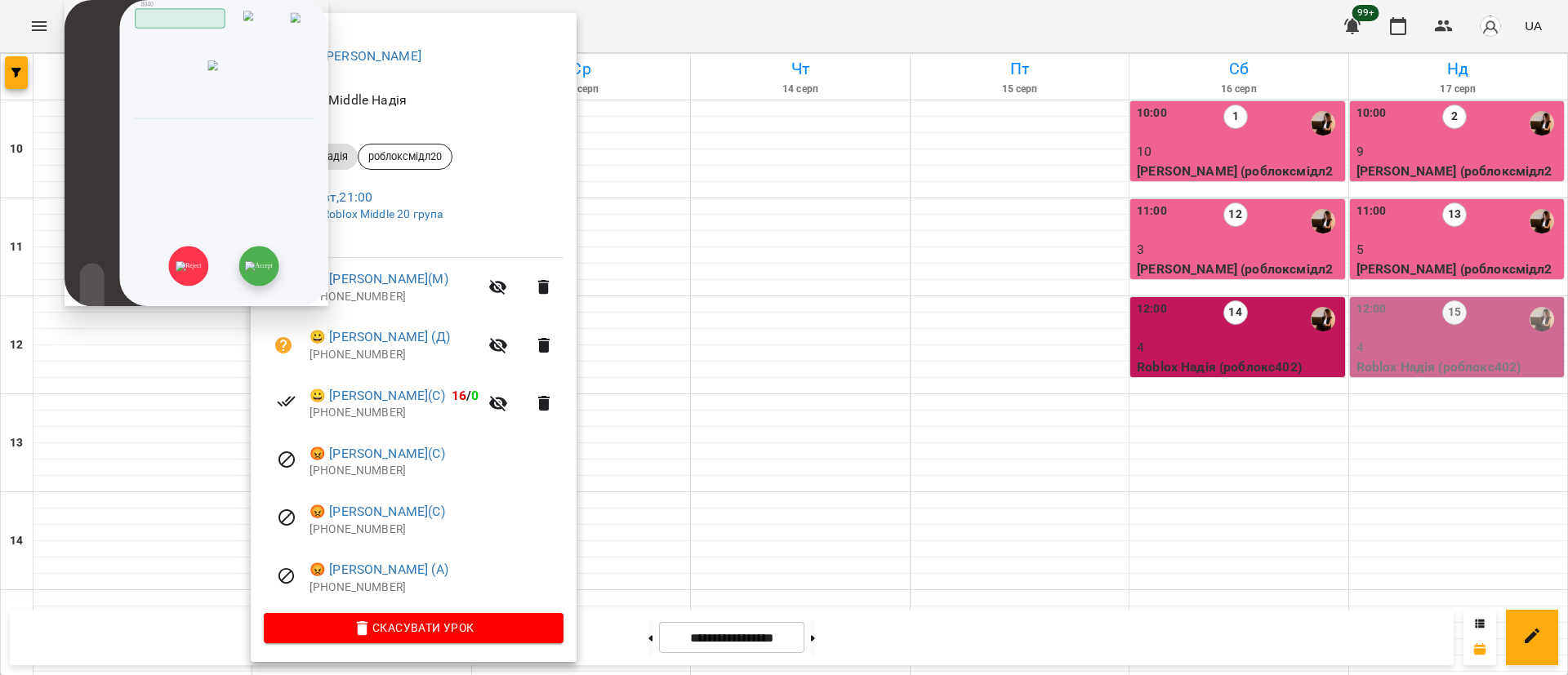
click at [257, 271] on img at bounding box center [257, 265] width 27 height 9
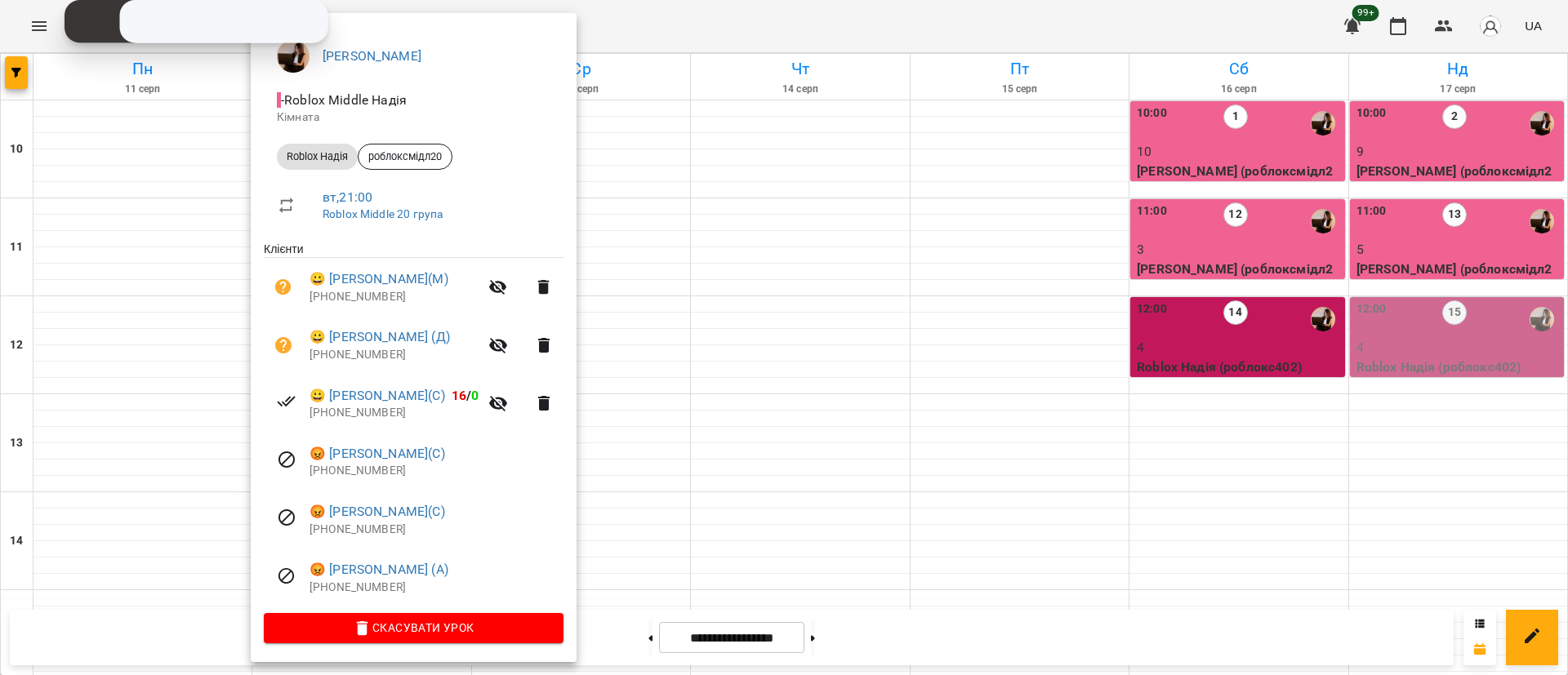
click at [767, 546] on div at bounding box center [784, 338] width 1568 height 675
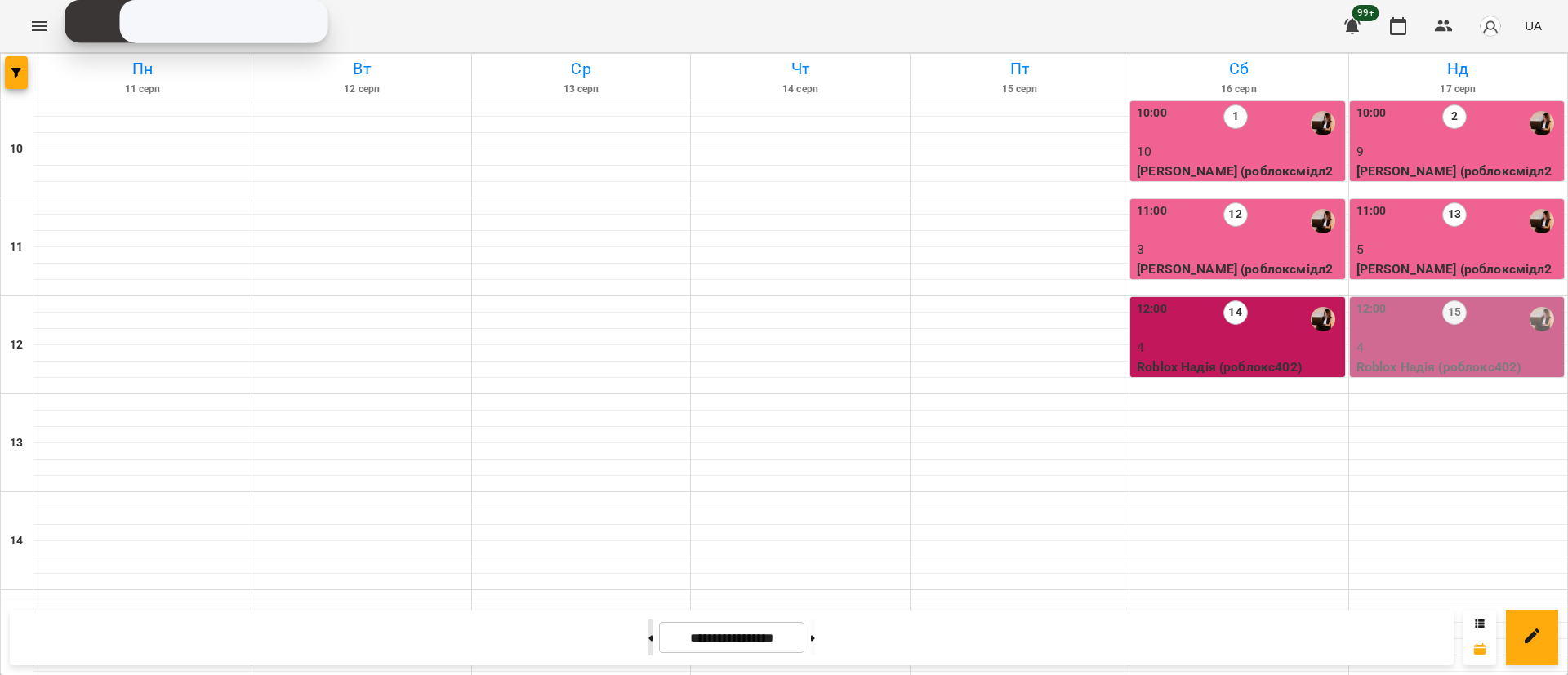
click at [648, 640] on button at bounding box center [650, 638] width 4 height 36
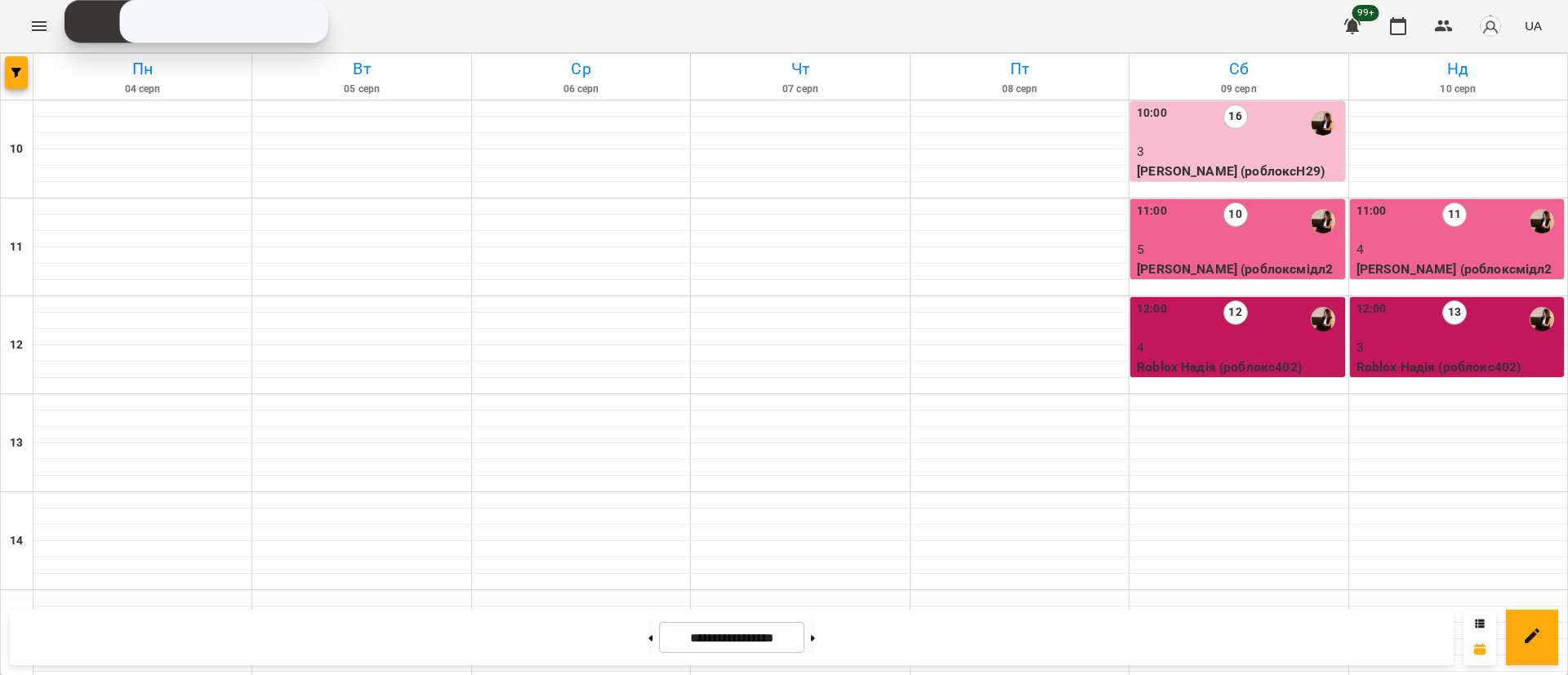
scroll to position [772, 0]
click at [648, 631] on button at bounding box center [650, 638] width 4 height 36
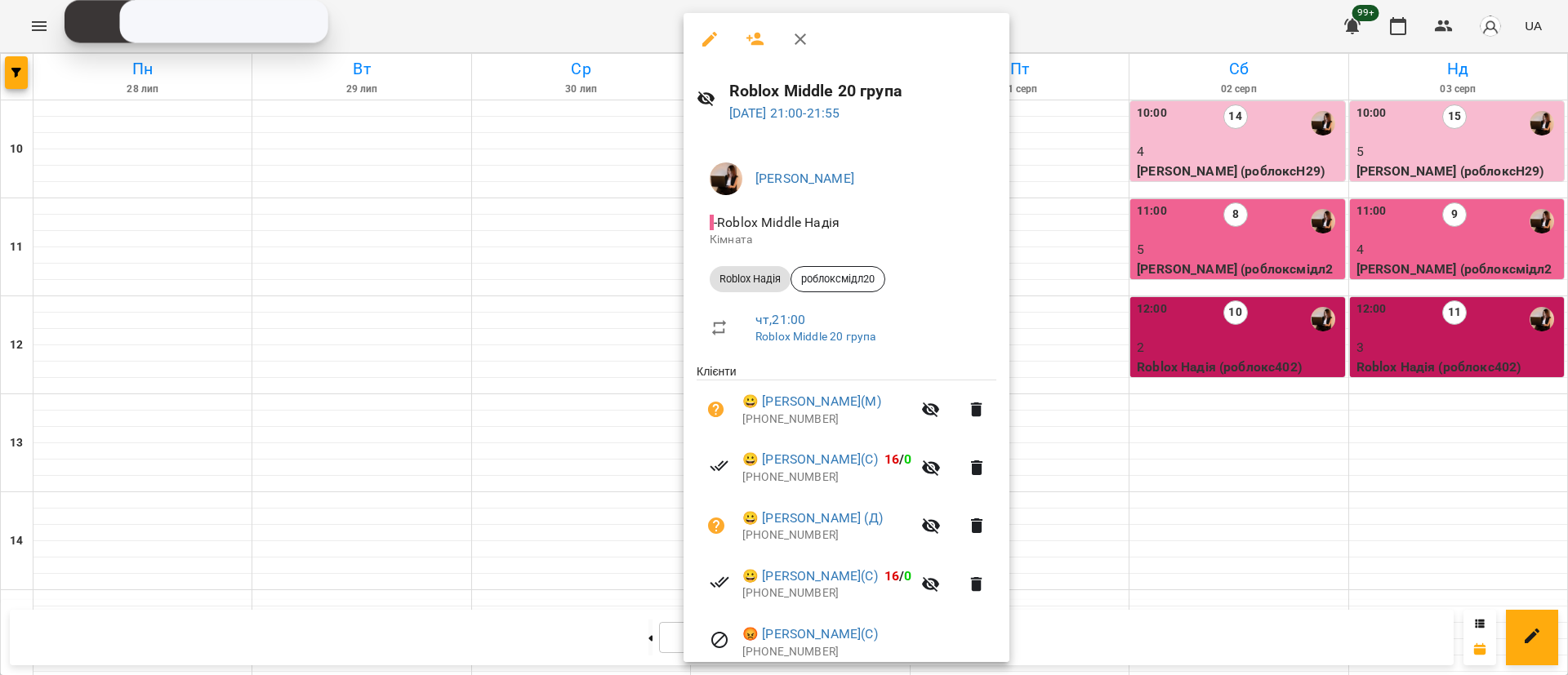
scroll to position [122, 0]
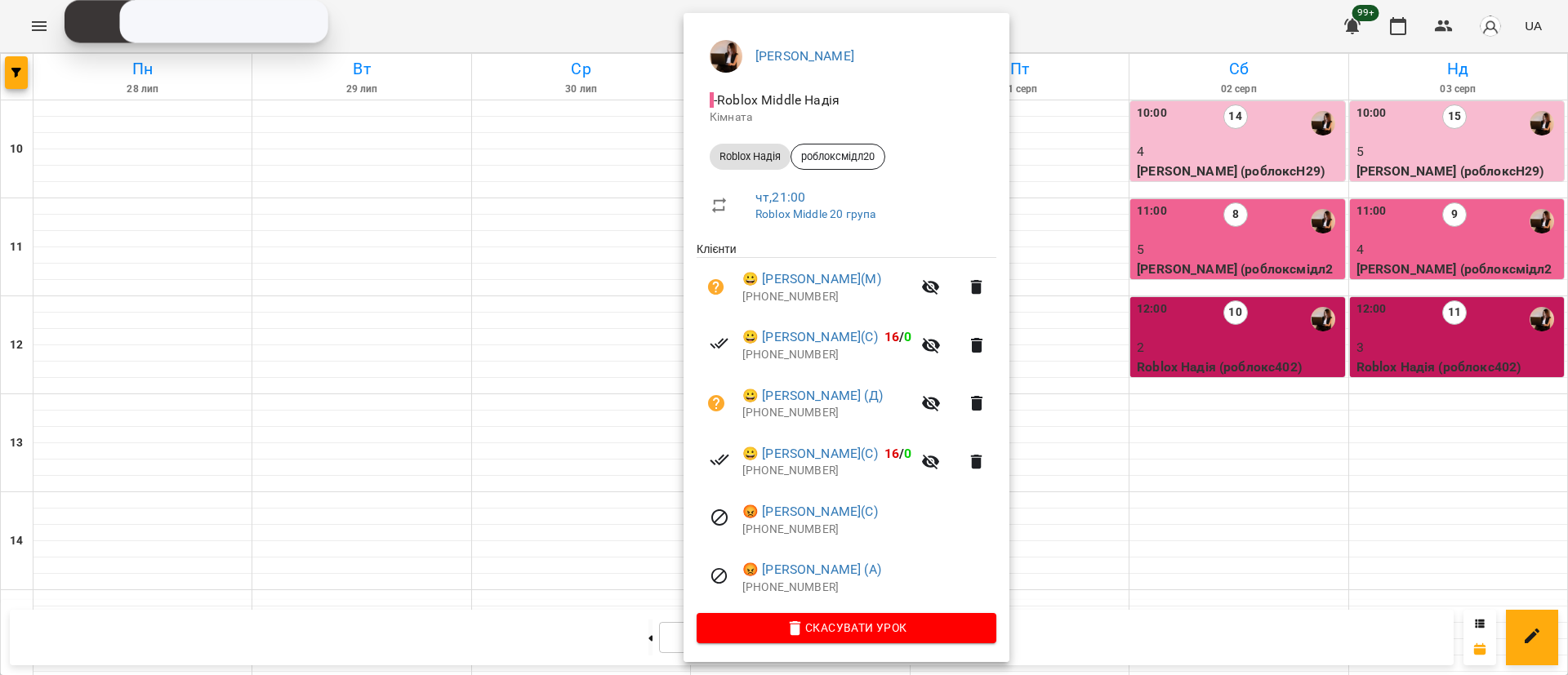
click at [356, 451] on div at bounding box center [784, 338] width 1568 height 675
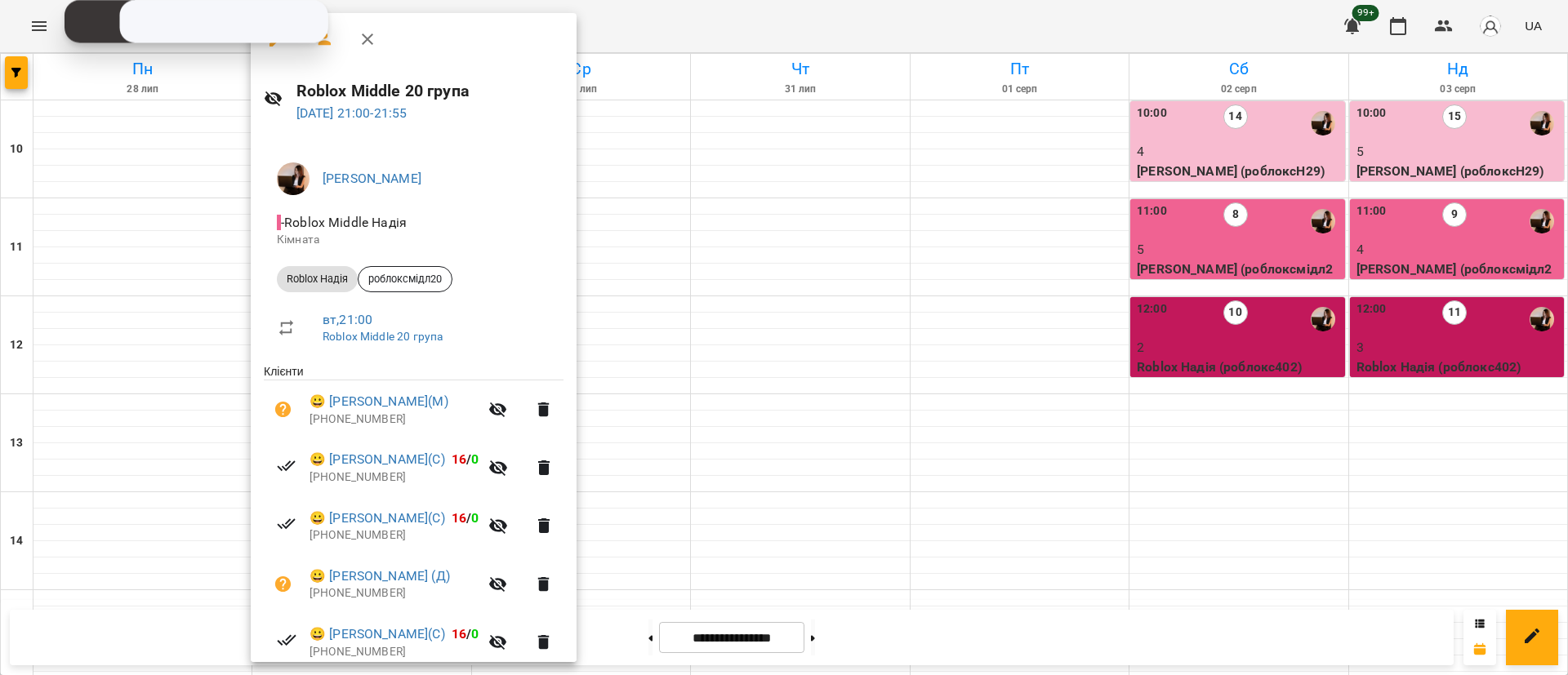
scroll to position [125, 0]
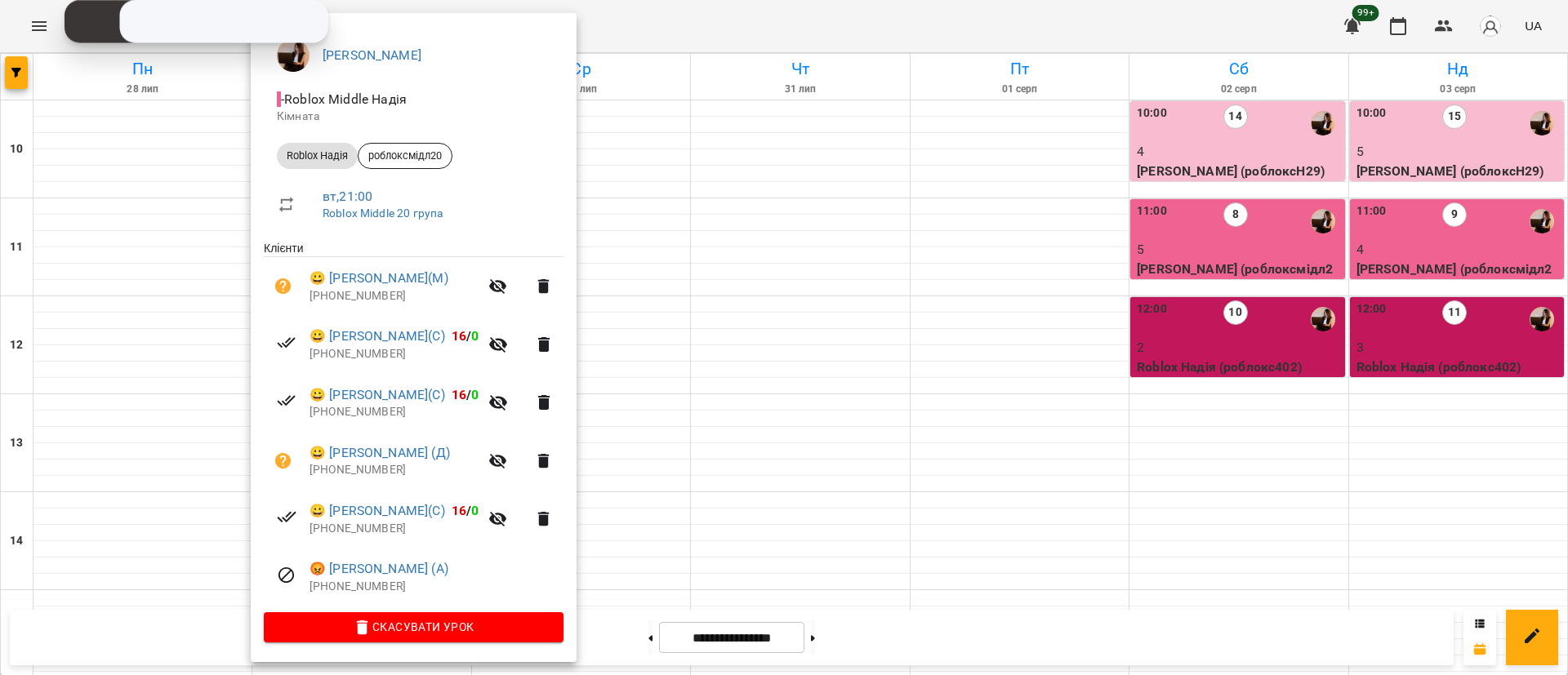
click at [711, 572] on div at bounding box center [784, 338] width 1568 height 675
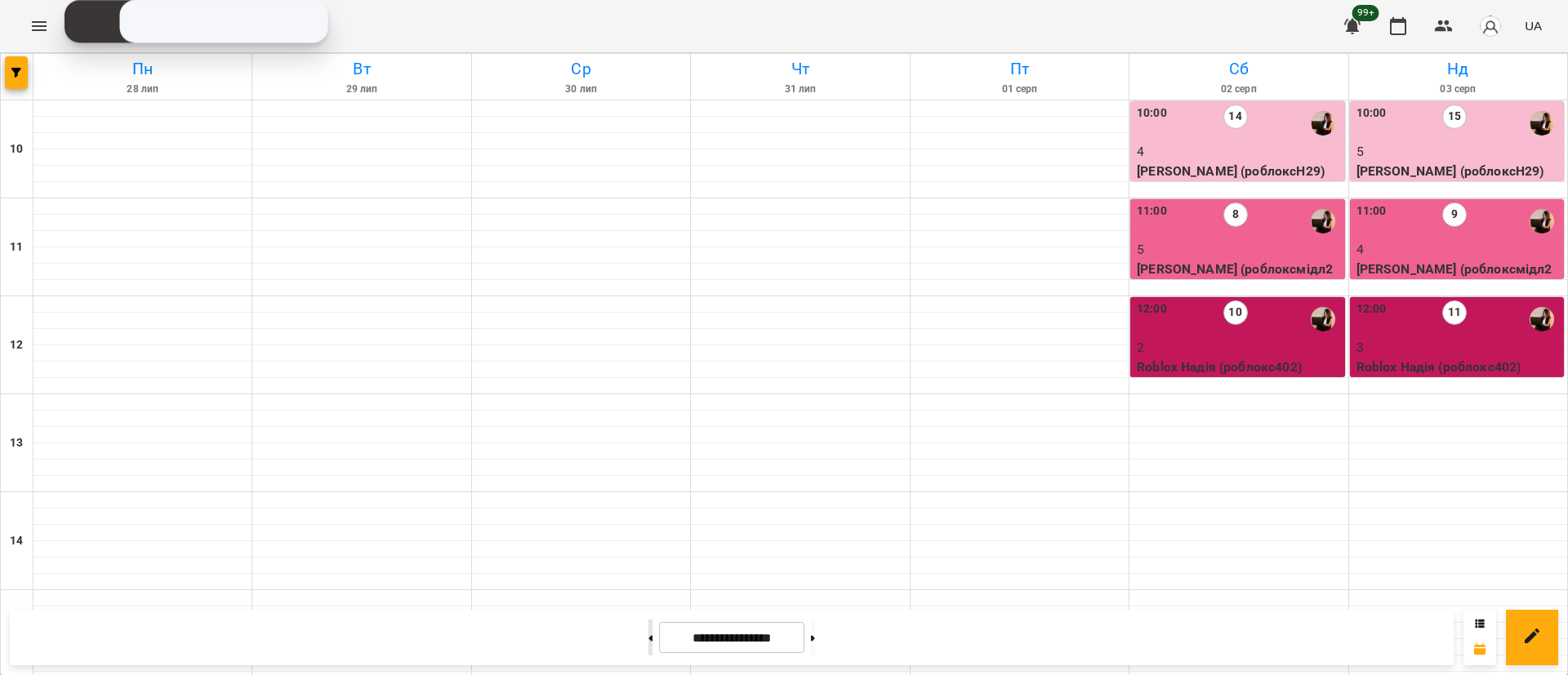
click at [648, 635] on button at bounding box center [650, 638] width 4 height 36
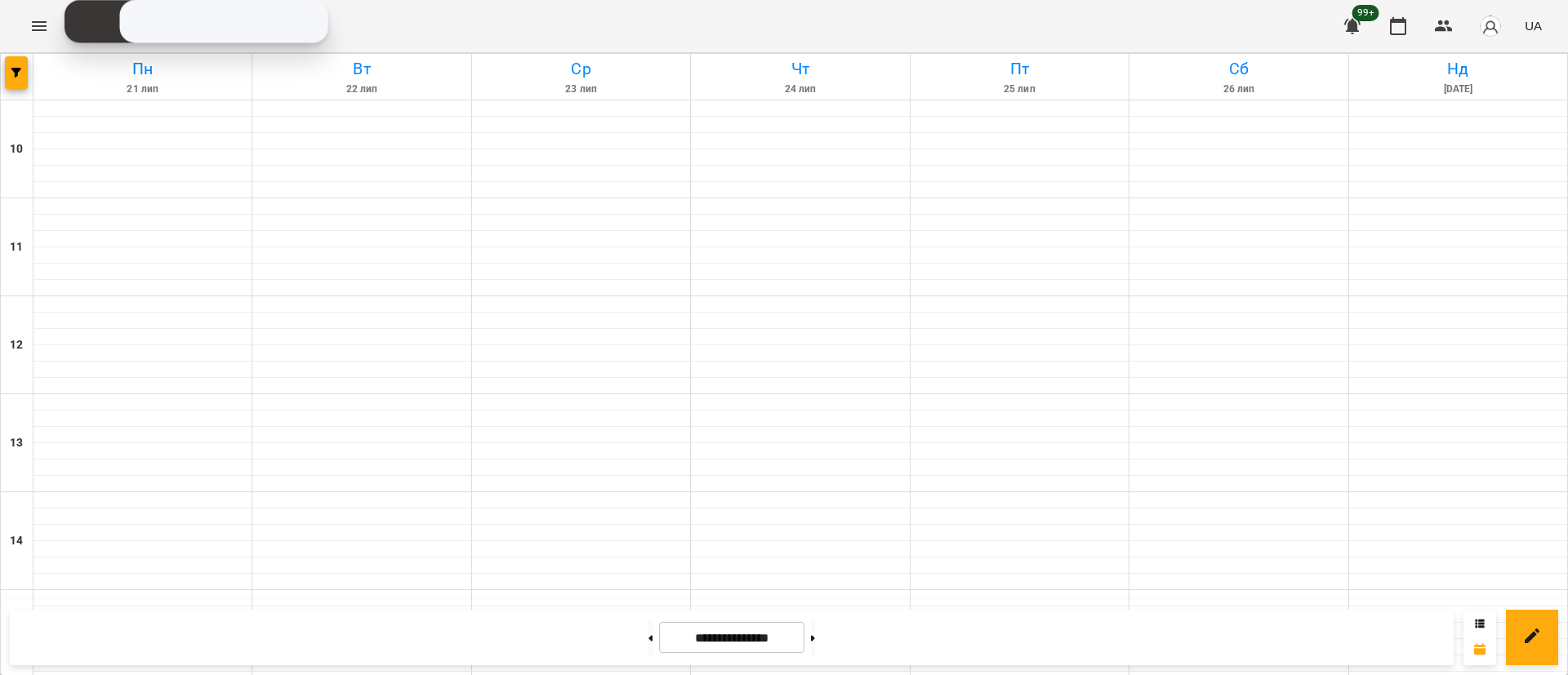
scroll to position [405, 0]
click at [648, 644] on button at bounding box center [650, 638] width 4 height 36
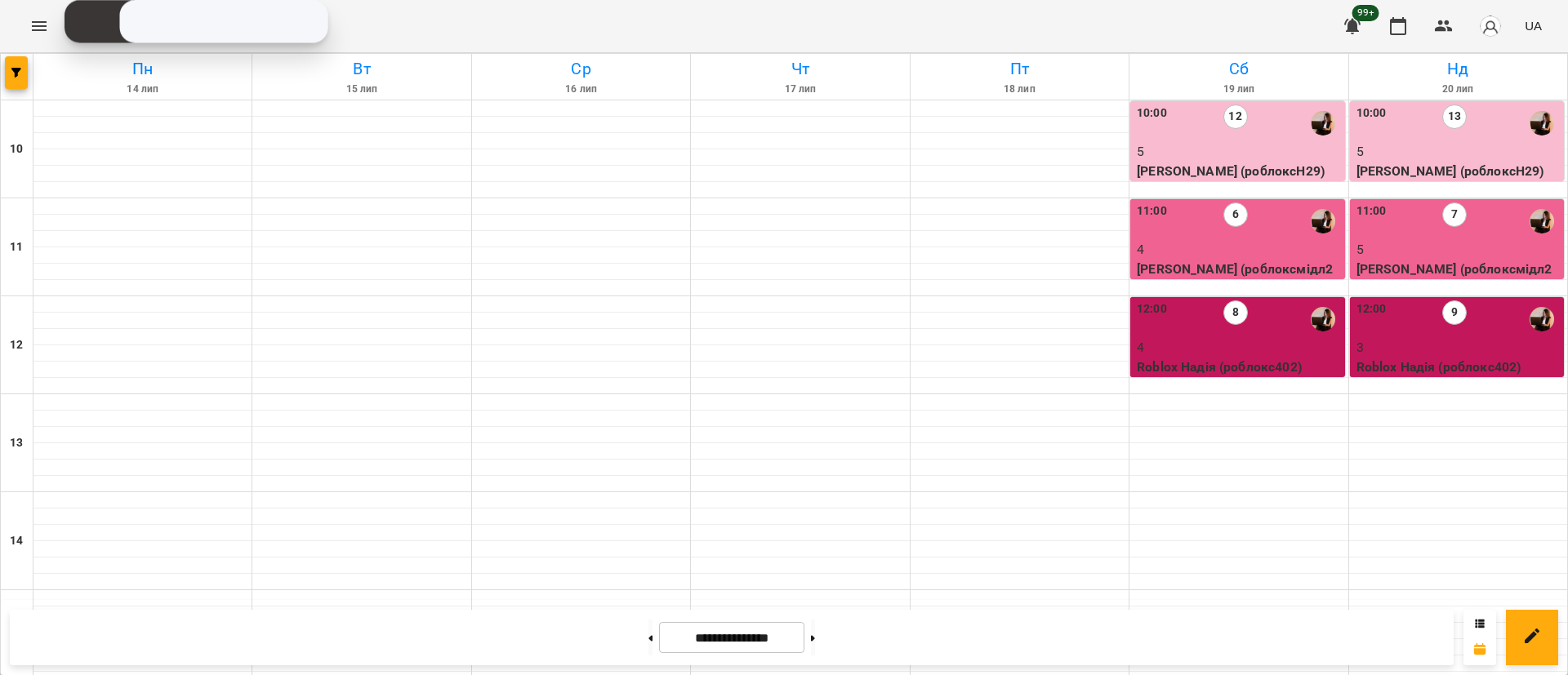
scroll to position [772, 0]
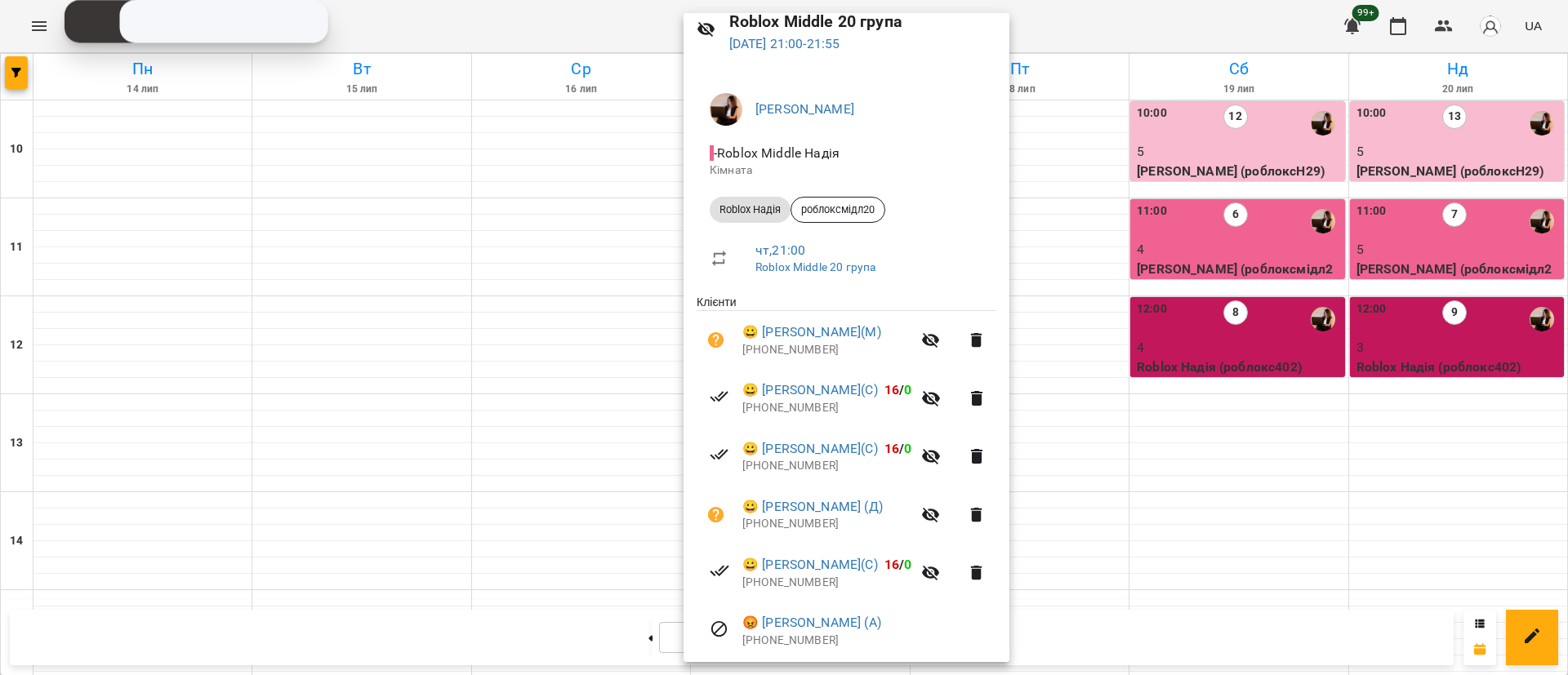
scroll to position [125, 0]
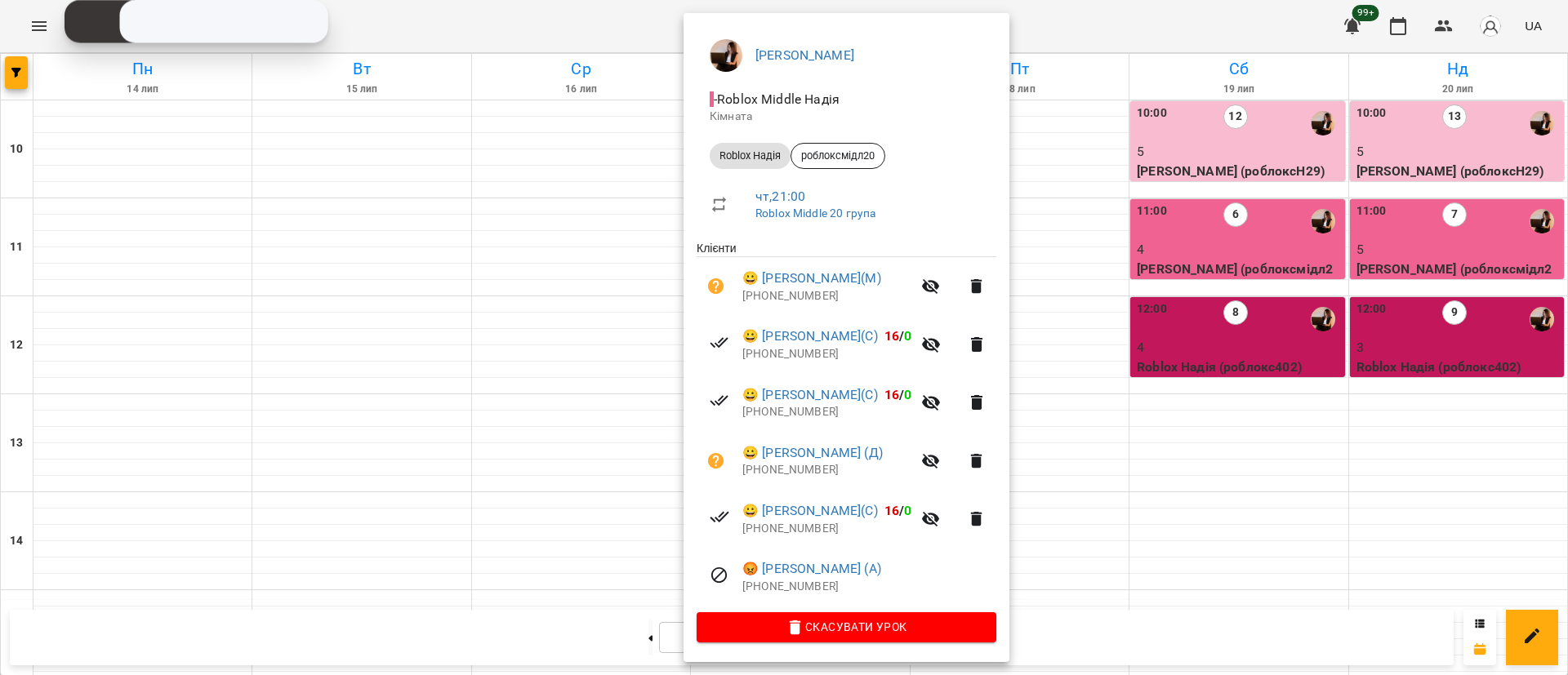
click at [365, 465] on div at bounding box center [784, 338] width 1568 height 675
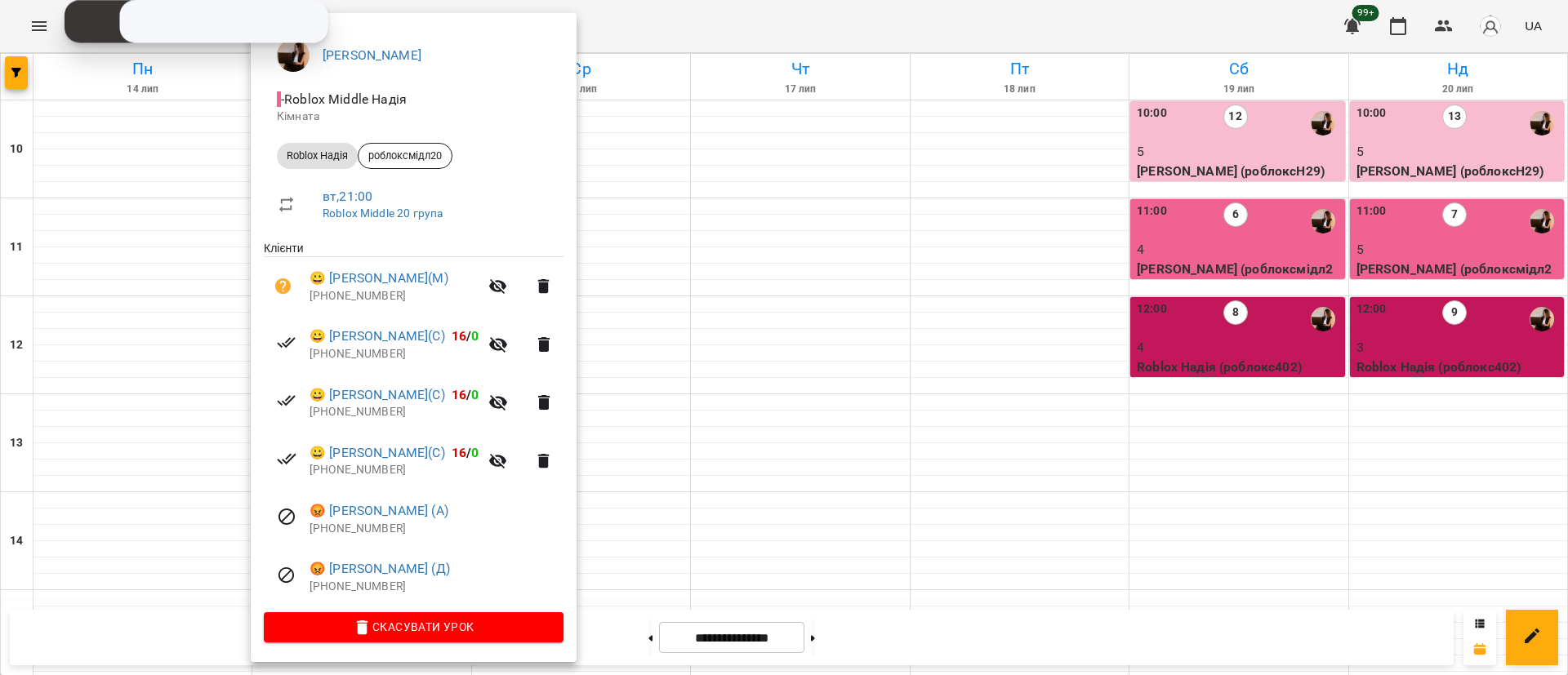
click at [629, 507] on div at bounding box center [784, 338] width 1568 height 675
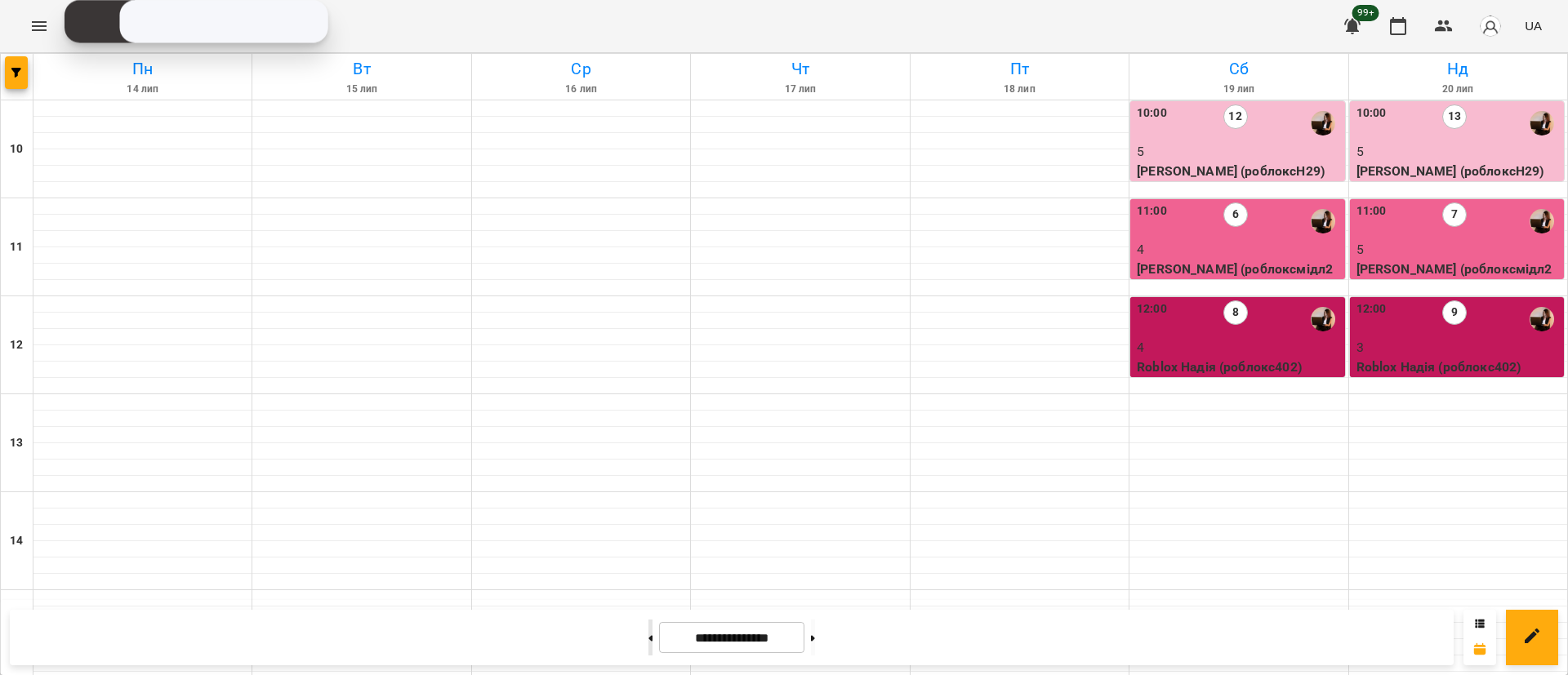
click at [648, 631] on button at bounding box center [650, 638] width 4 height 36
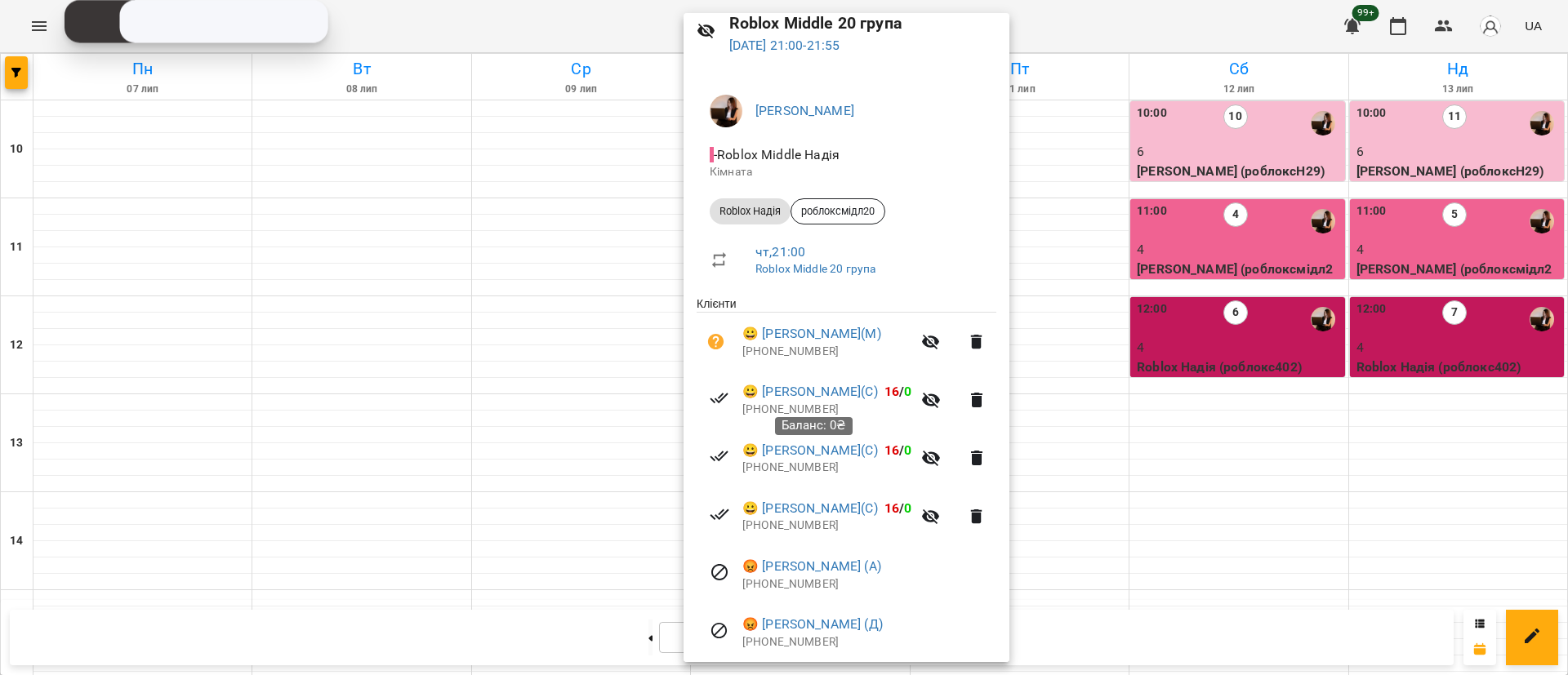
scroll to position [122, 0]
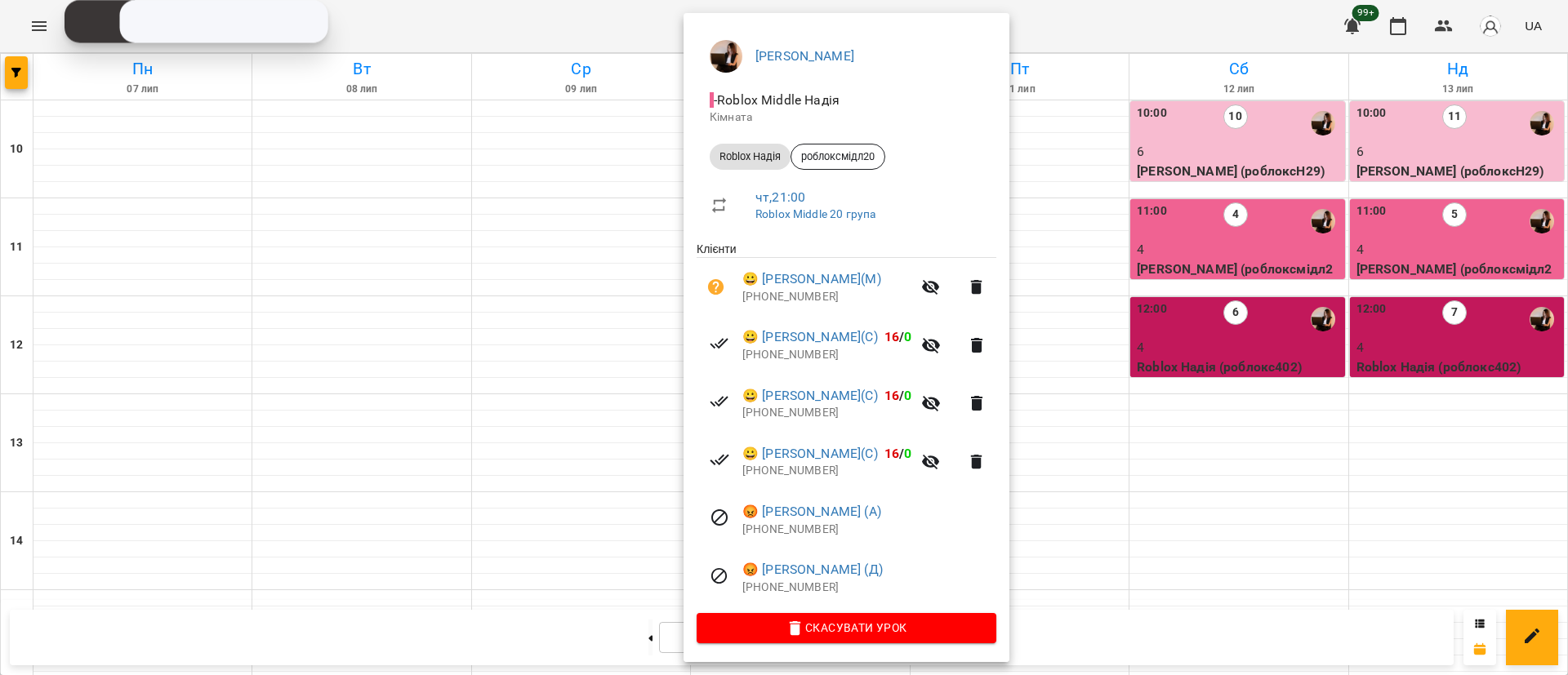
click at [417, 468] on div at bounding box center [784, 338] width 1568 height 675
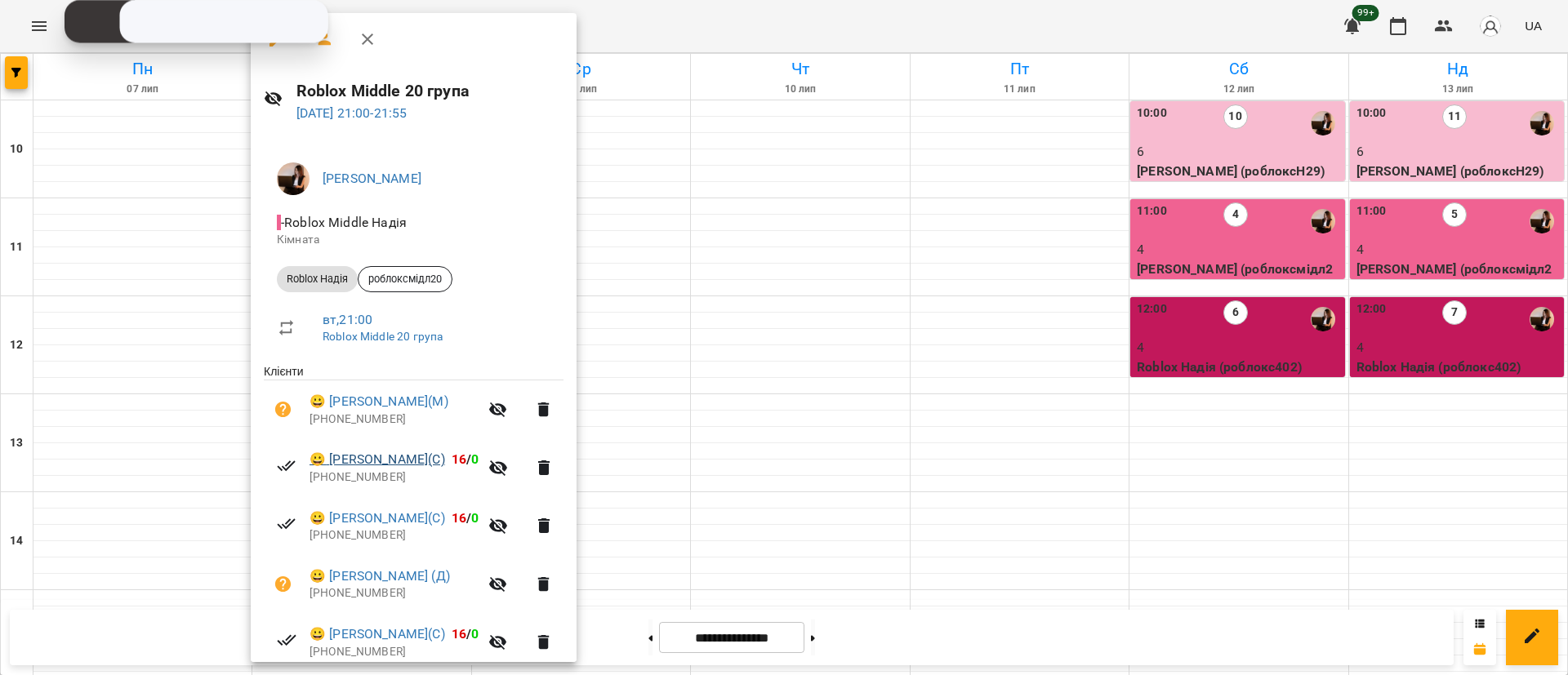
scroll to position [125, 0]
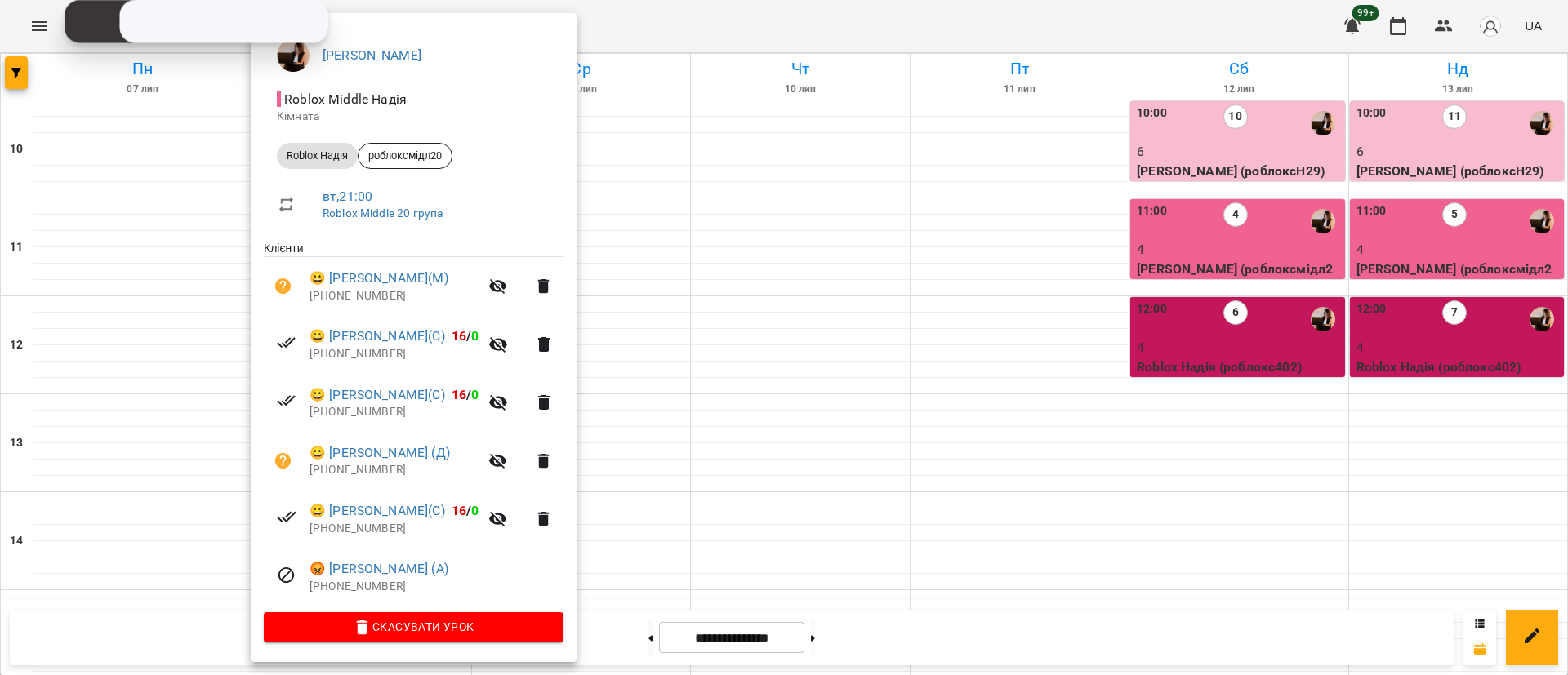
click at [652, 627] on div at bounding box center [784, 338] width 1568 height 675
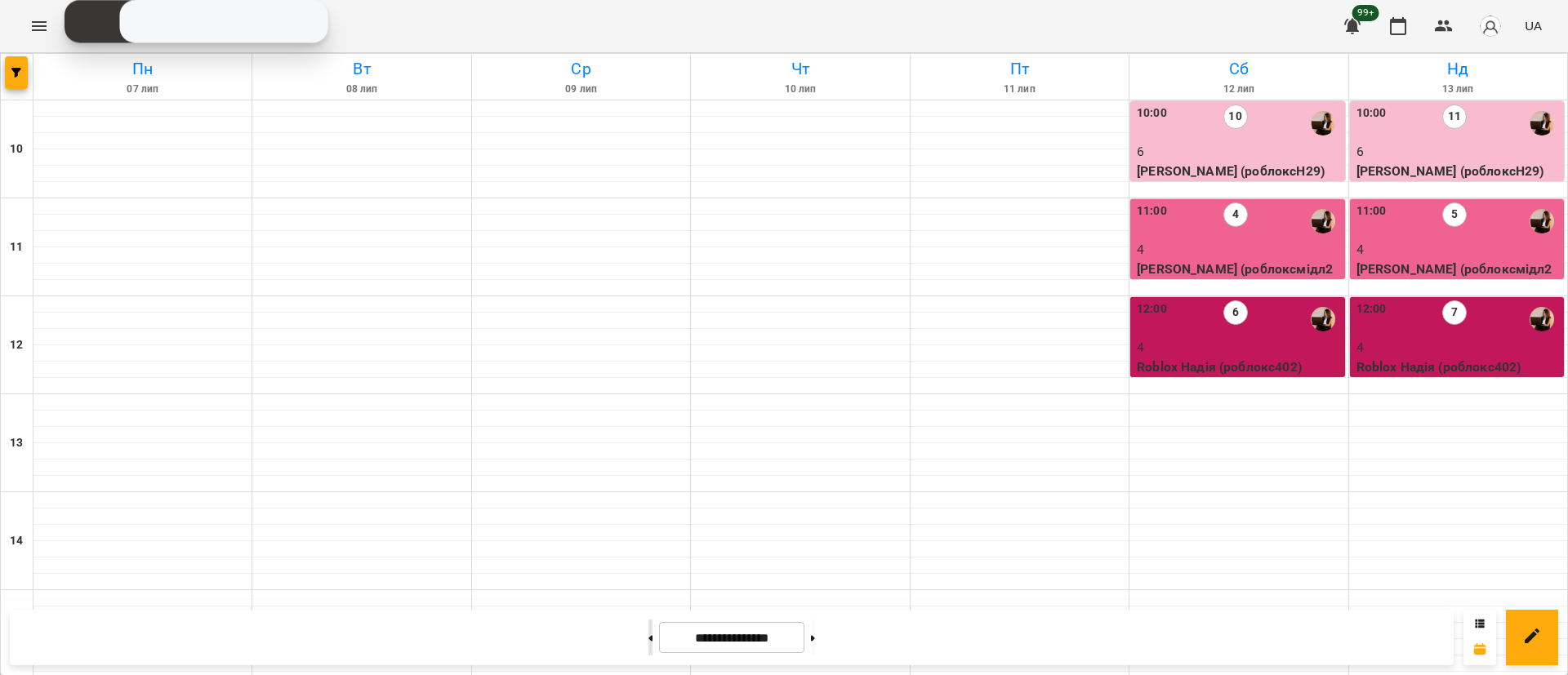
click at [648, 631] on button at bounding box center [650, 638] width 4 height 36
type input "**********"
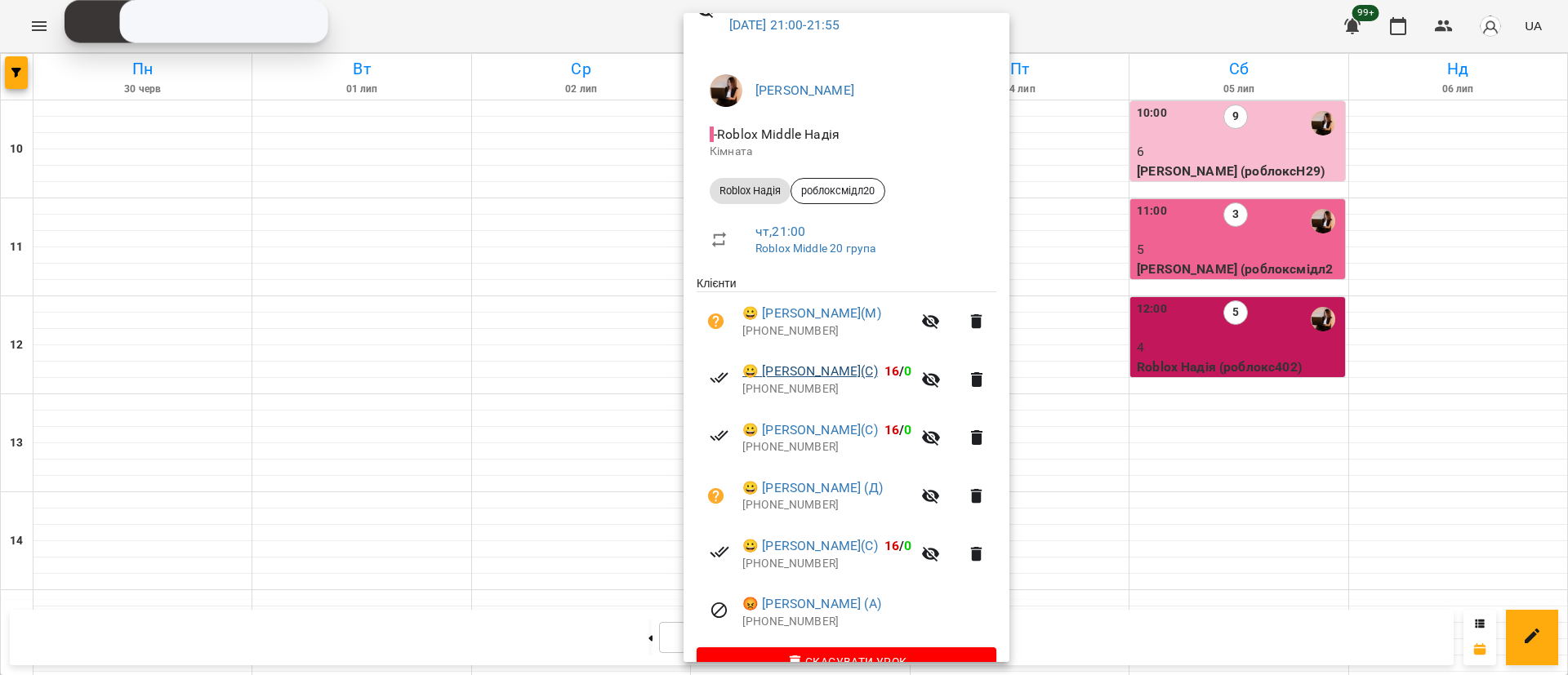
scroll to position [122, 0]
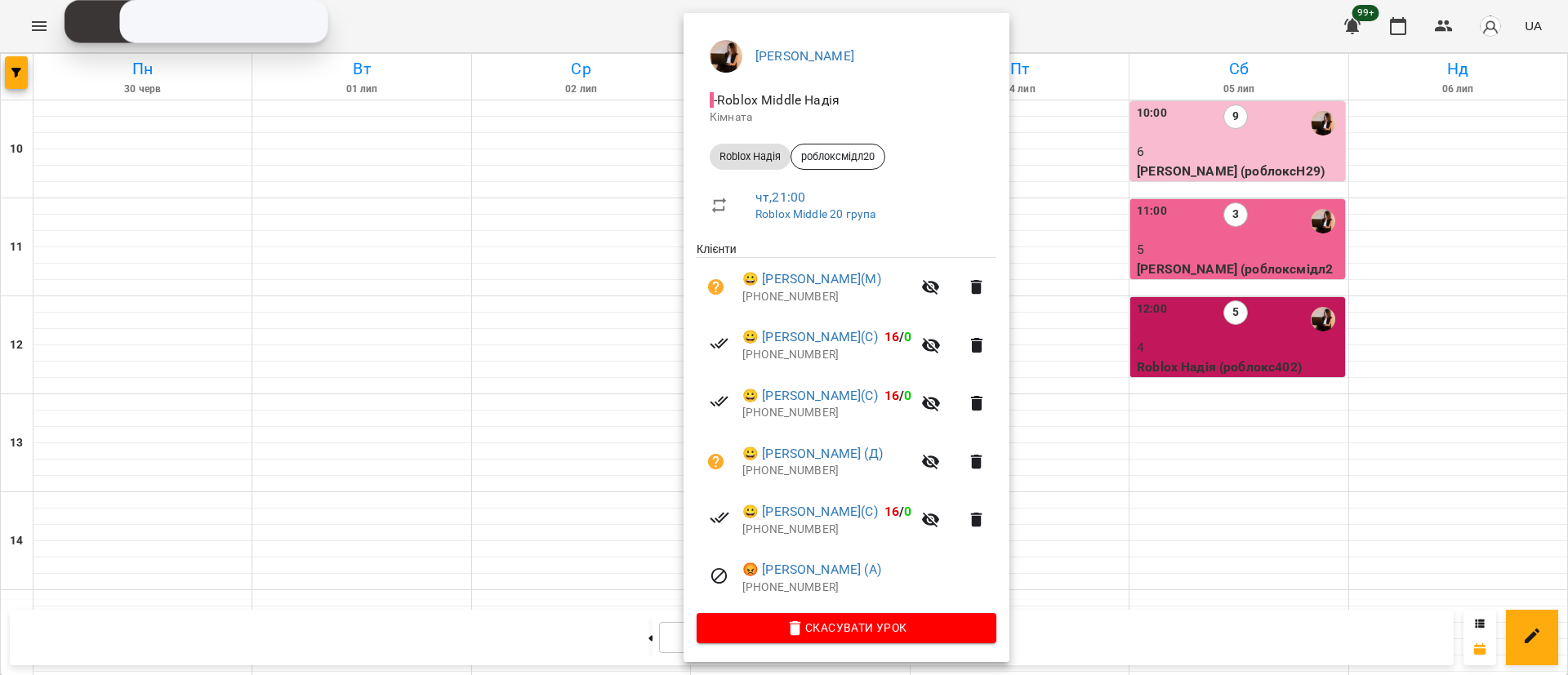
click at [322, 448] on div at bounding box center [784, 338] width 1568 height 675
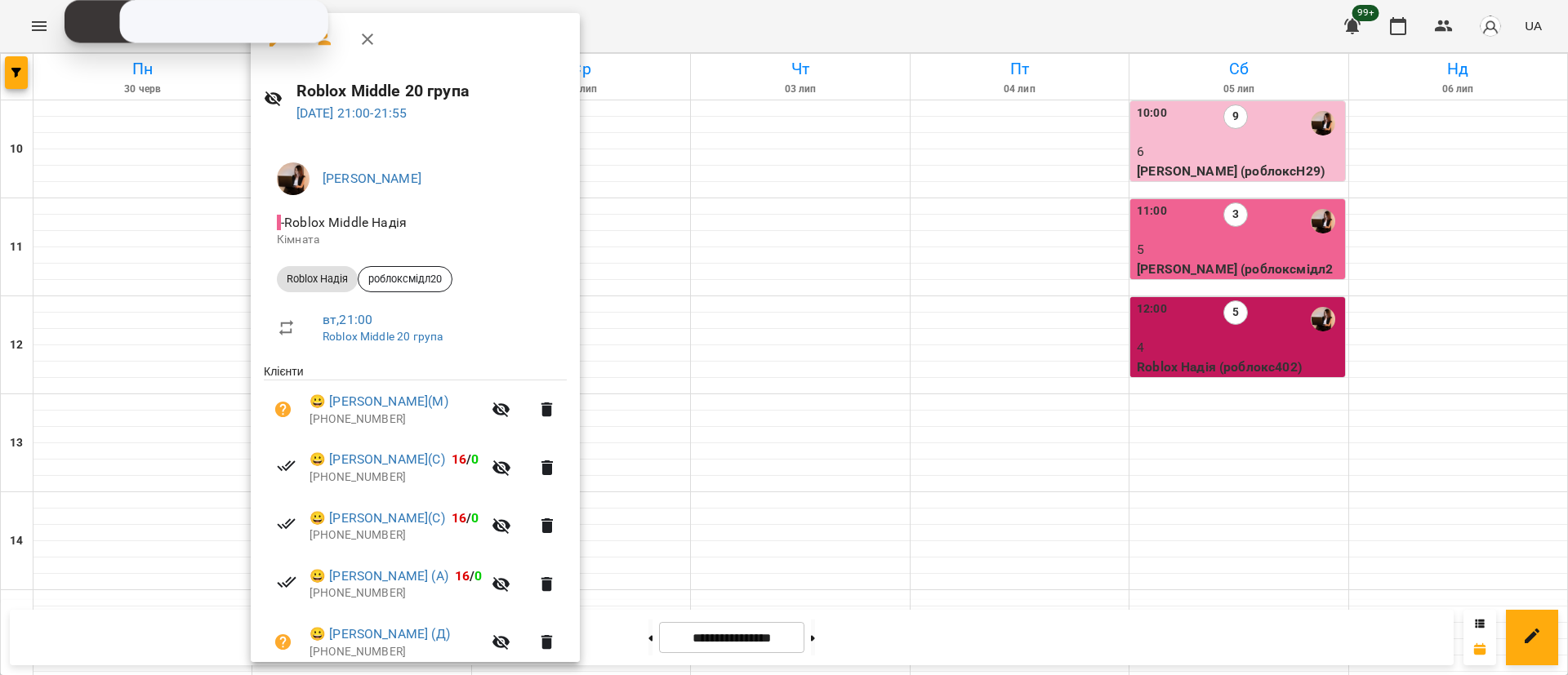
scroll to position [183, 0]
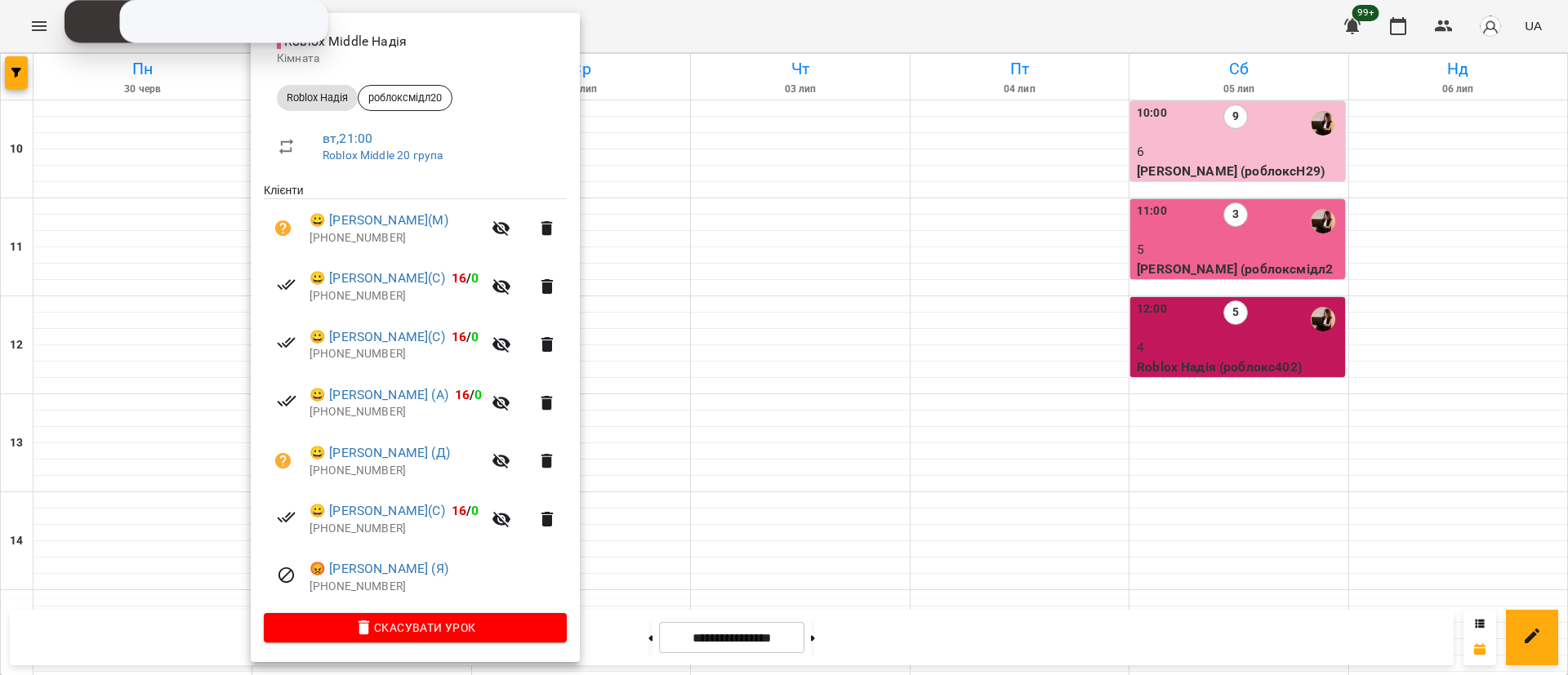
click at [642, 549] on div at bounding box center [784, 338] width 1568 height 675
